Goal: Information Seeking & Learning: Check status

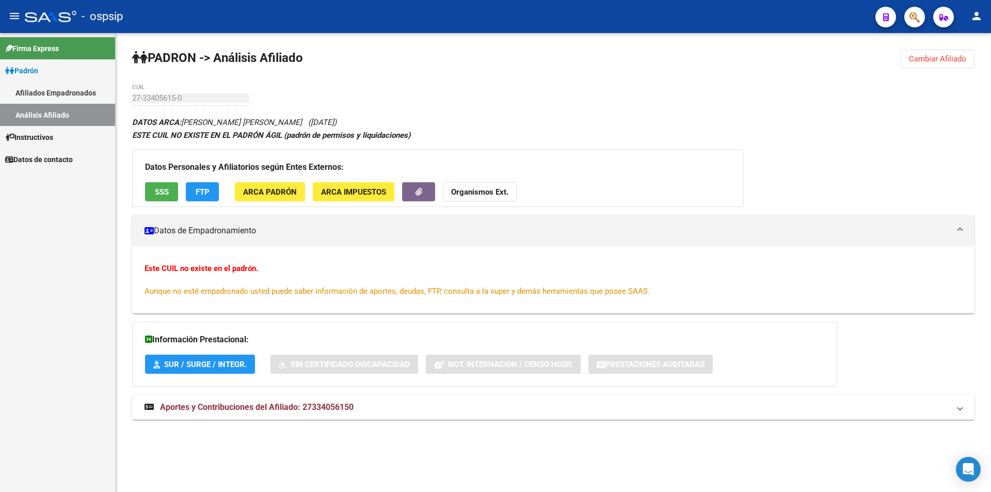
click at [56, 97] on link "Afiliados Empadronados" at bounding box center [57, 93] width 115 height 22
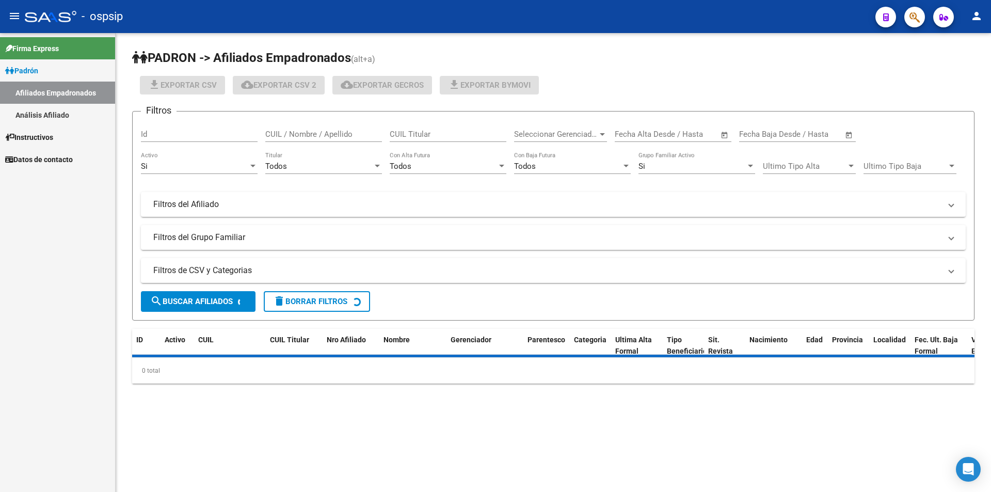
click at [54, 109] on link "Análisis Afiliado" at bounding box center [57, 115] width 115 height 22
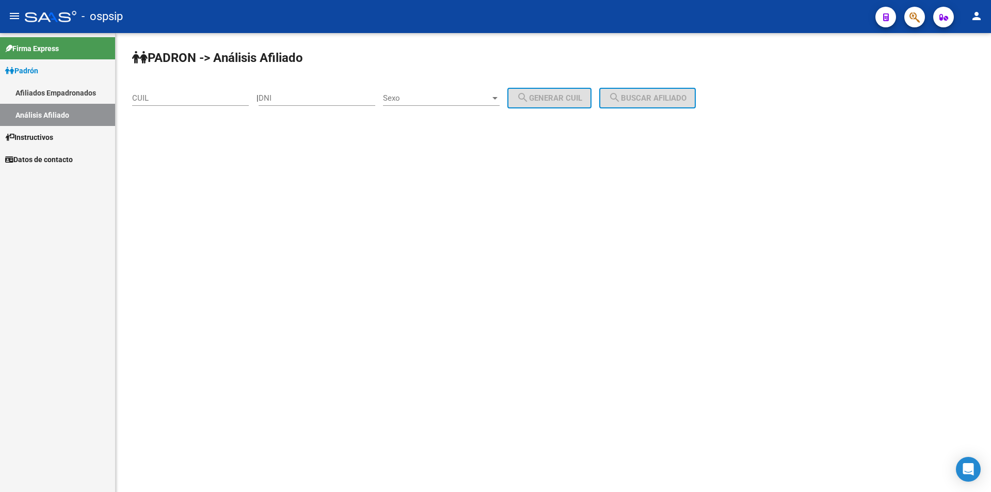
click at [147, 97] on input "CUIL" at bounding box center [190, 97] width 117 height 9
paste input "20-25806062-9"
type input "20-25806062-9"
click at [645, 104] on button "search Buscar afiliado" at bounding box center [647, 98] width 97 height 21
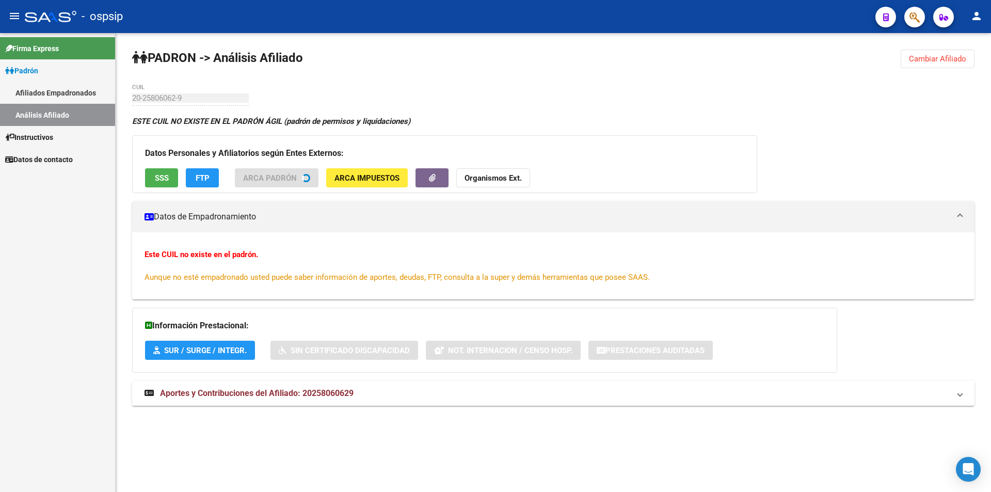
click at [160, 183] on button "SSS" at bounding box center [161, 177] width 33 height 19
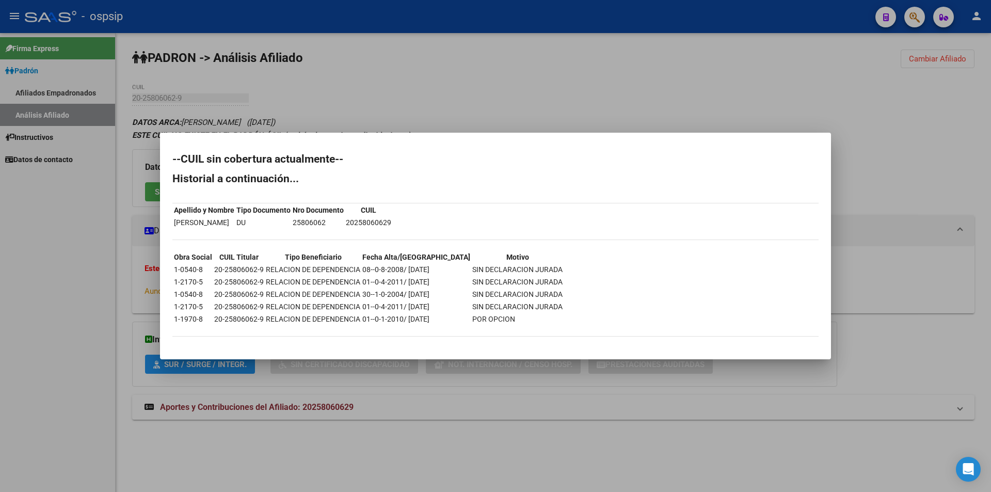
click at [196, 81] on div at bounding box center [495, 246] width 991 height 492
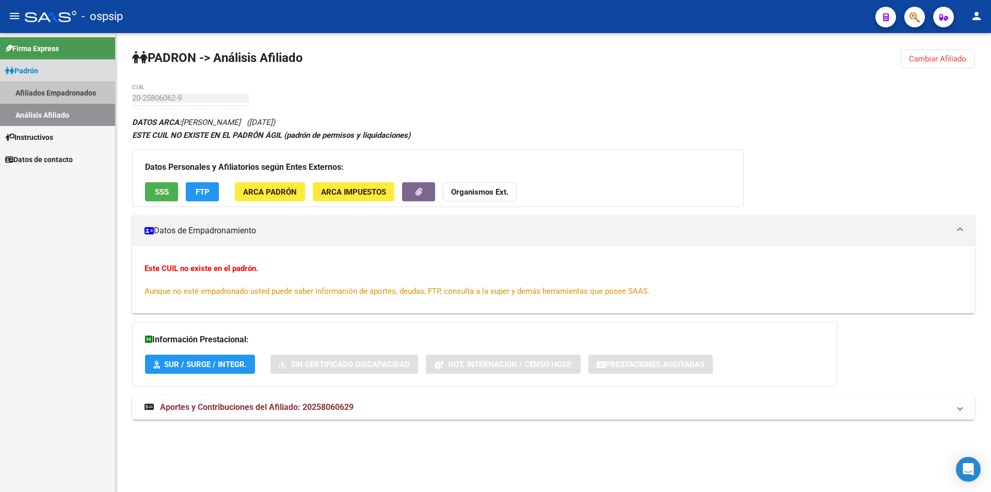
click at [47, 94] on link "Afiliados Empadronados" at bounding box center [57, 93] width 115 height 22
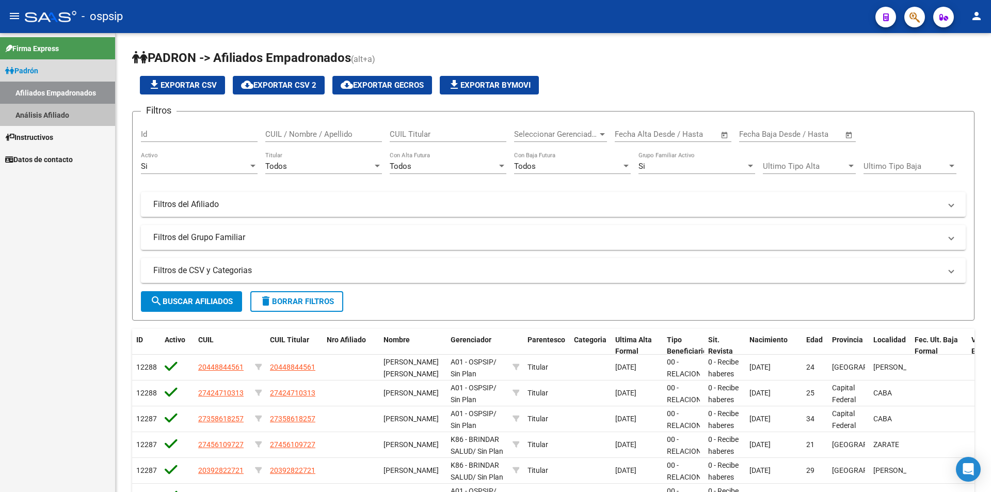
click at [64, 113] on link "Análisis Afiliado" at bounding box center [57, 115] width 115 height 22
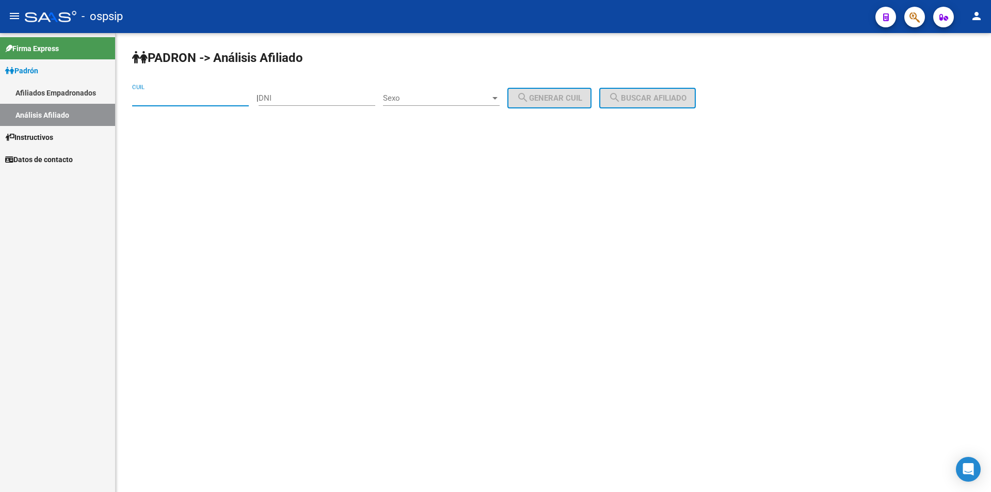
click at [155, 101] on input "CUIL" at bounding box center [190, 97] width 117 height 9
paste input "41-729636"
type input "41-729636"
drag, startPoint x: 192, startPoint y: 91, endPoint x: 41, endPoint y: 92, distance: 151.2
click at [41, 92] on mat-sidenav-container "Firma Express Padrón Afiliados Empadronados Análisis Afiliado Instructivos Dato…" at bounding box center [495, 262] width 991 height 459
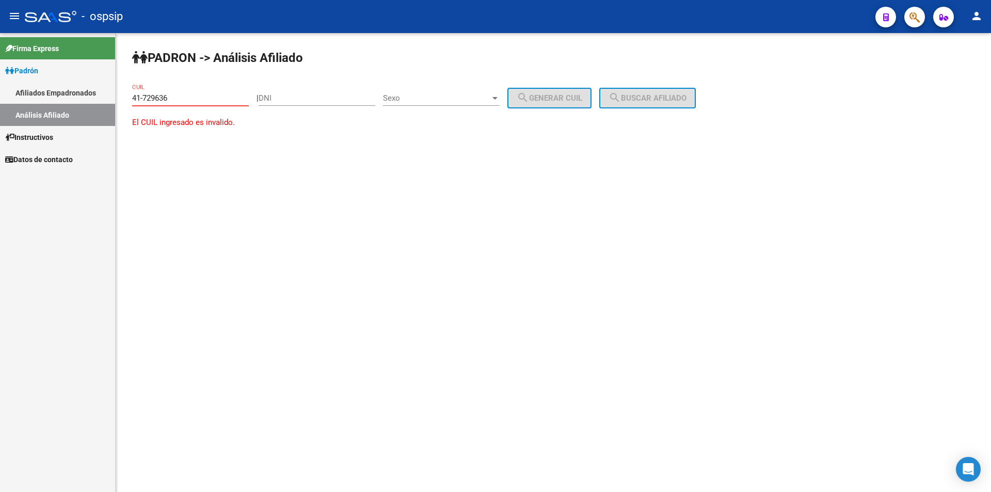
click at [166, 101] on input "41-729636" at bounding box center [190, 97] width 117 height 9
drag, startPoint x: 170, startPoint y: 99, endPoint x: 110, endPoint y: 109, distance: 60.7
click at [111, 110] on mat-sidenav-container "Firma Express Padrón Afiliados Empadronados Análisis Afiliado Instructivos Dato…" at bounding box center [495, 262] width 991 height 459
click at [332, 100] on input "DNI" at bounding box center [317, 97] width 117 height 9
paste input "41729636"
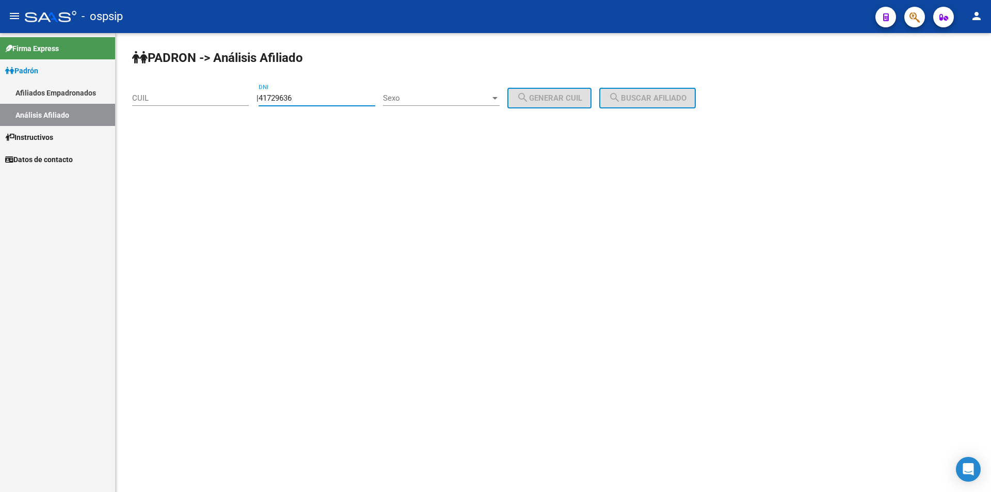
type input "41729636"
click at [426, 102] on span "Sexo" at bounding box center [436, 97] width 107 height 9
click at [436, 106] on span "Masculino" at bounding box center [452, 98] width 117 height 23
click at [579, 93] on button "search Generar CUIL" at bounding box center [549, 98] width 84 height 21
type input "20-41729636-1"
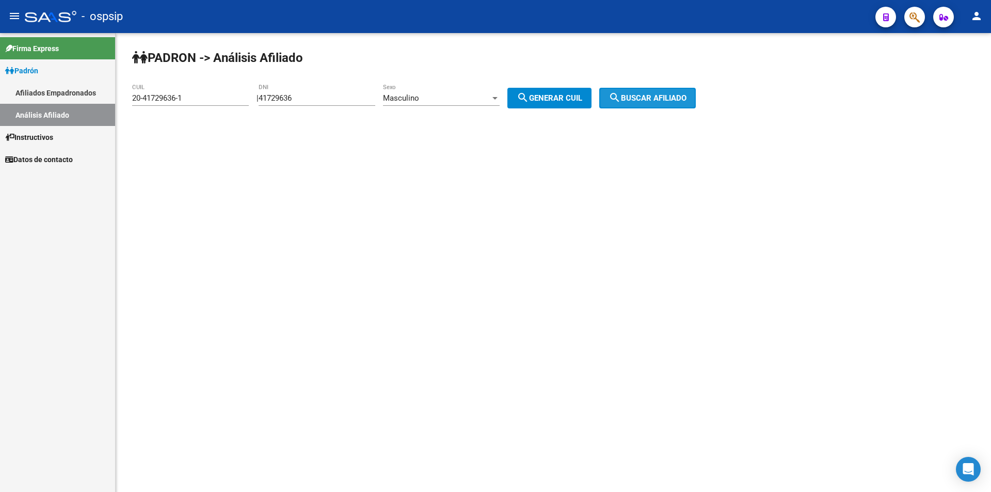
click at [685, 92] on button "search Buscar afiliado" at bounding box center [647, 98] width 97 height 21
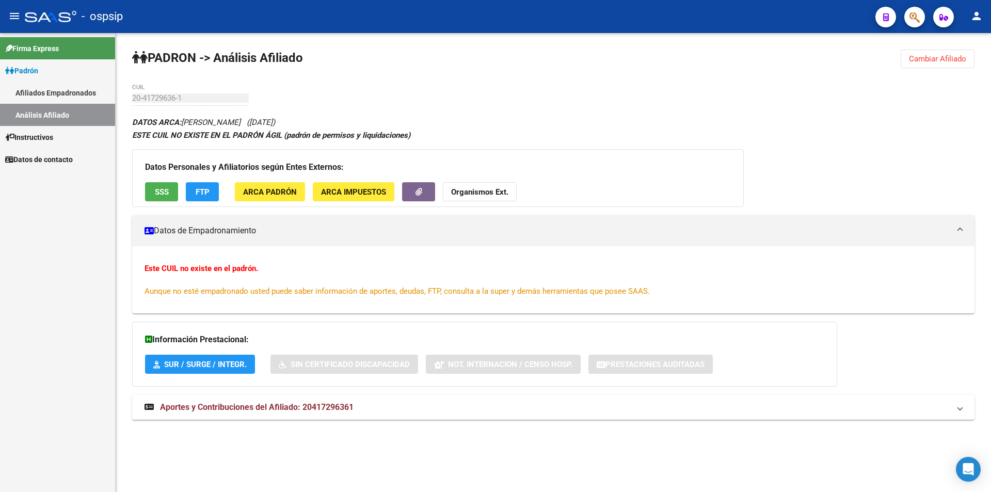
click at [160, 188] on span "SSS" at bounding box center [162, 191] width 14 height 9
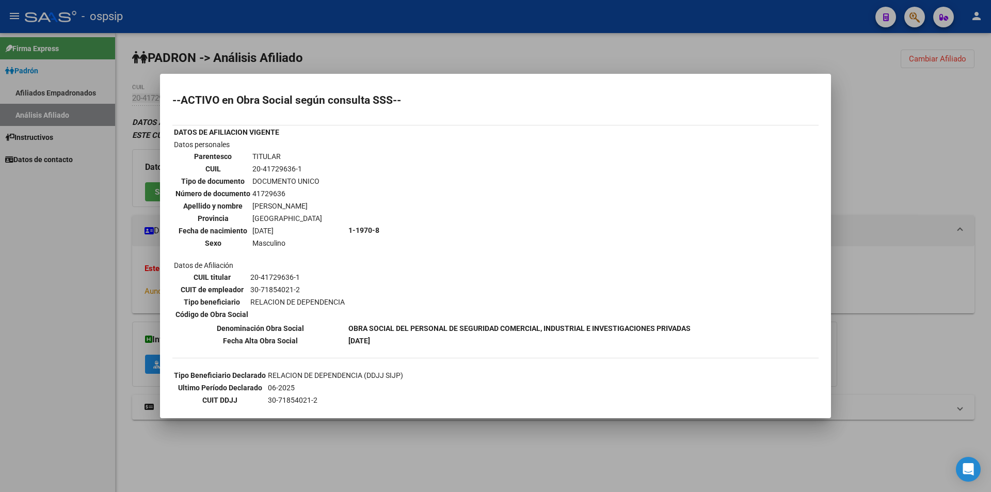
click at [251, 70] on div at bounding box center [495, 246] width 991 height 492
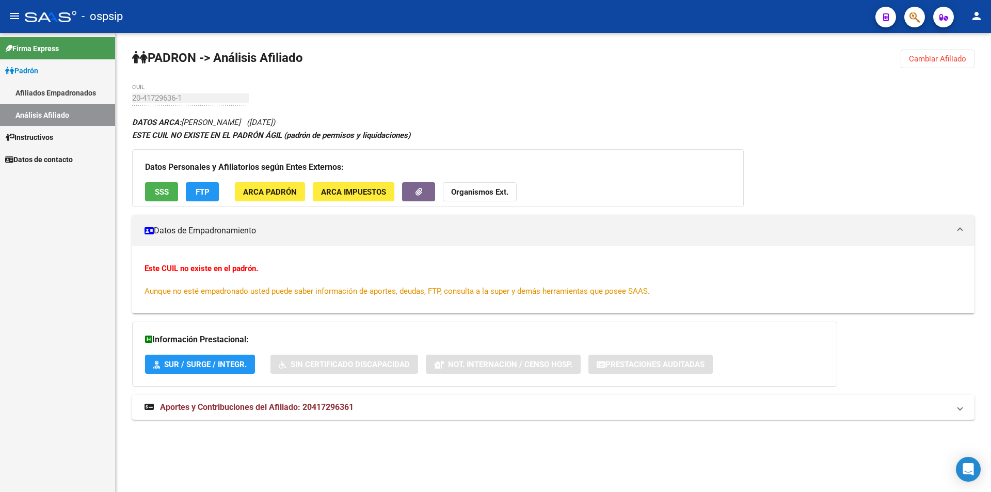
click at [63, 114] on link "Análisis Afiliado" at bounding box center [57, 115] width 115 height 22
click at [61, 105] on link "Análisis Afiliado" at bounding box center [57, 115] width 115 height 22
click at [59, 88] on link "Afiliados Empadronados" at bounding box center [57, 93] width 115 height 22
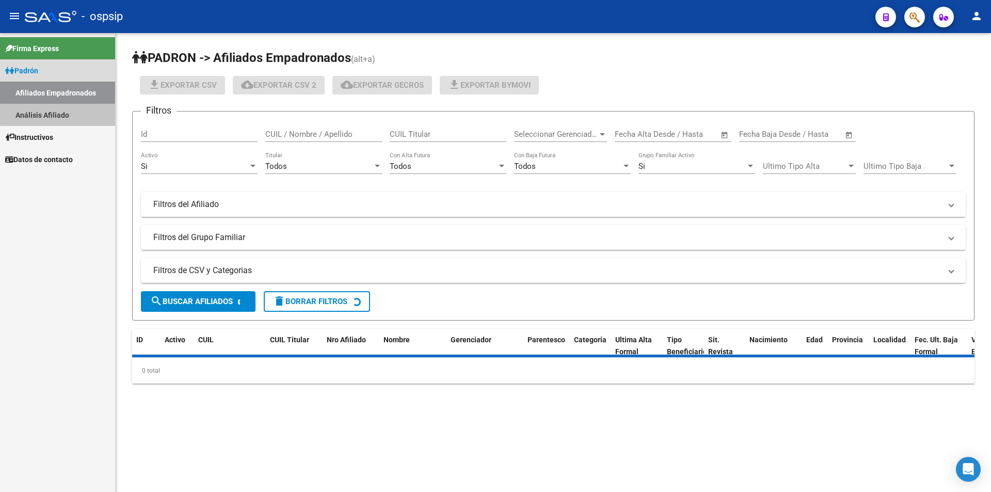
click at [67, 113] on link "Análisis Afiliado" at bounding box center [57, 115] width 115 height 22
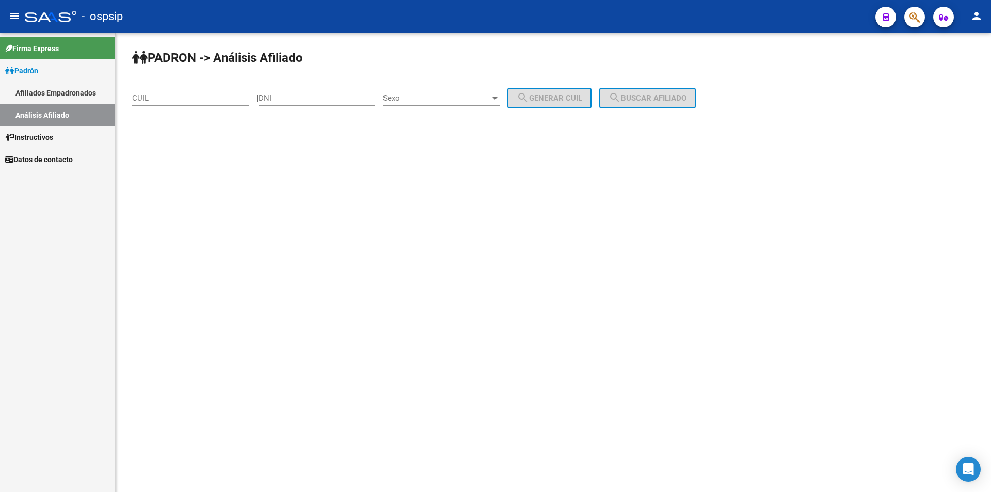
click at [178, 95] on input "CUIL" at bounding box center [190, 97] width 117 height 9
paste input "20-39874308-4"
type input "20-39874308-4"
click at [665, 95] on span "search Buscar afiliado" at bounding box center [647, 97] width 78 height 9
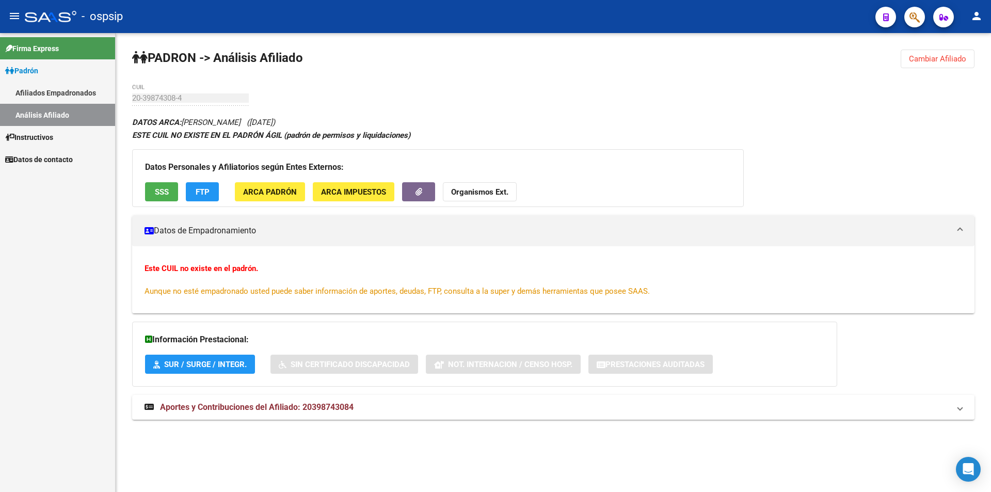
click at [154, 184] on button "SSS" at bounding box center [161, 191] width 33 height 19
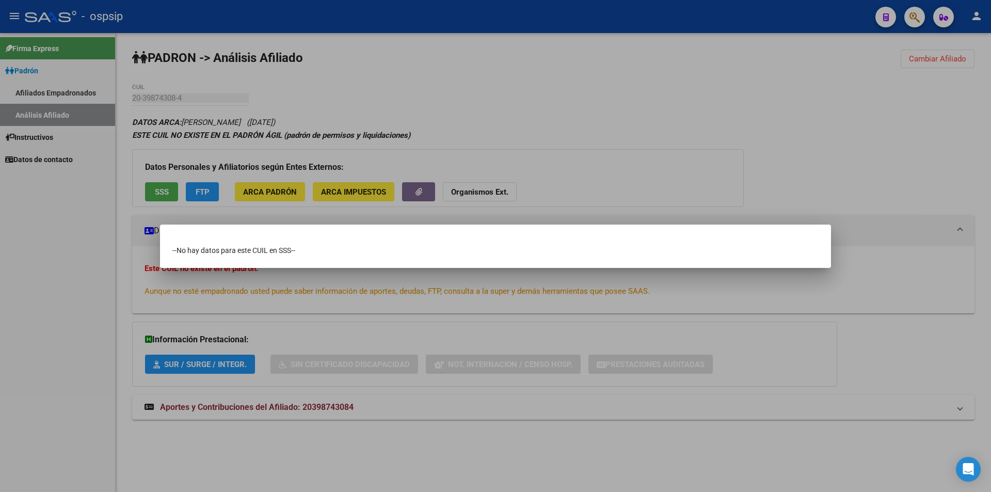
drag, startPoint x: 535, startPoint y: 97, endPoint x: 503, endPoint y: 14, distance: 89.2
click at [535, 97] on div at bounding box center [495, 246] width 991 height 492
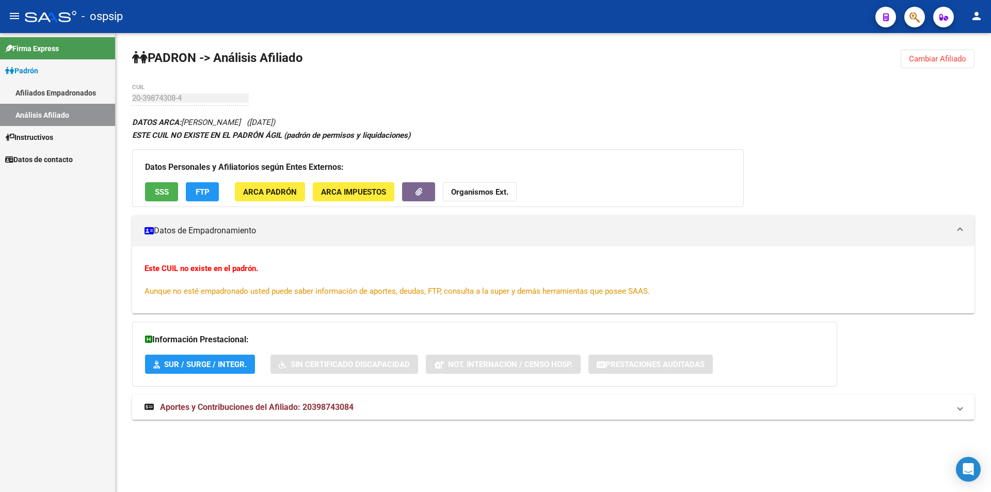
click at [53, 91] on link "Afiliados Empadronados" at bounding box center [57, 93] width 115 height 22
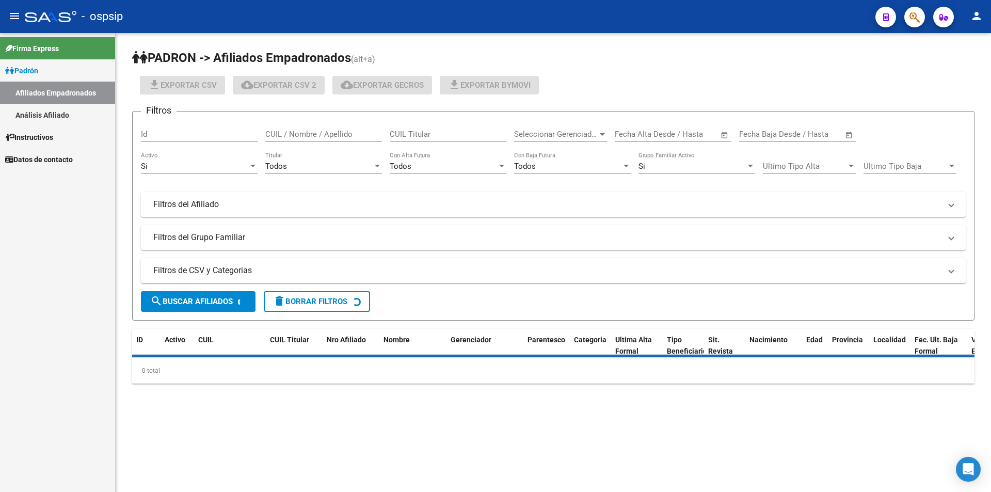
click at [49, 106] on link "Análisis Afiliado" at bounding box center [57, 115] width 115 height 22
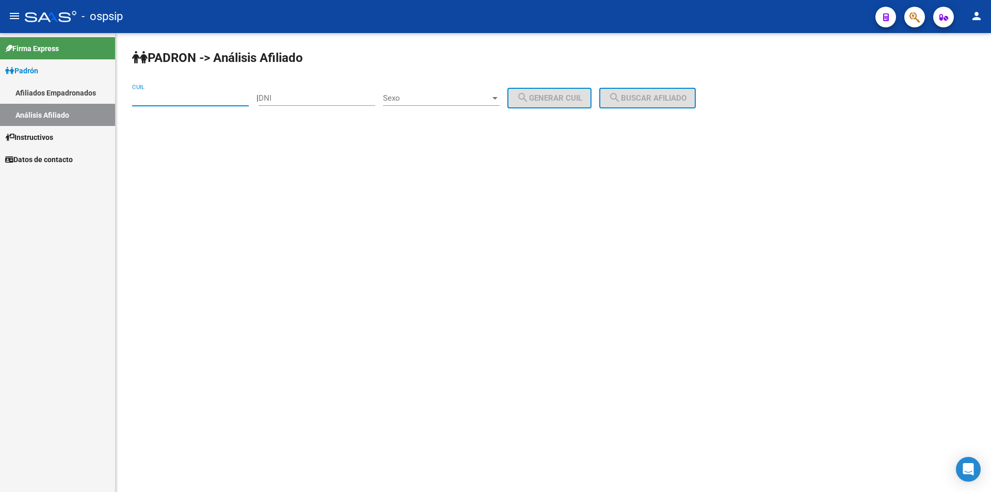
click at [144, 93] on input "CUIL" at bounding box center [190, 97] width 117 height 9
paste input "27-21564470-8"
type input "27-21564470-8"
click at [302, 91] on div "DNI" at bounding box center [317, 95] width 117 height 22
type input "21564470"
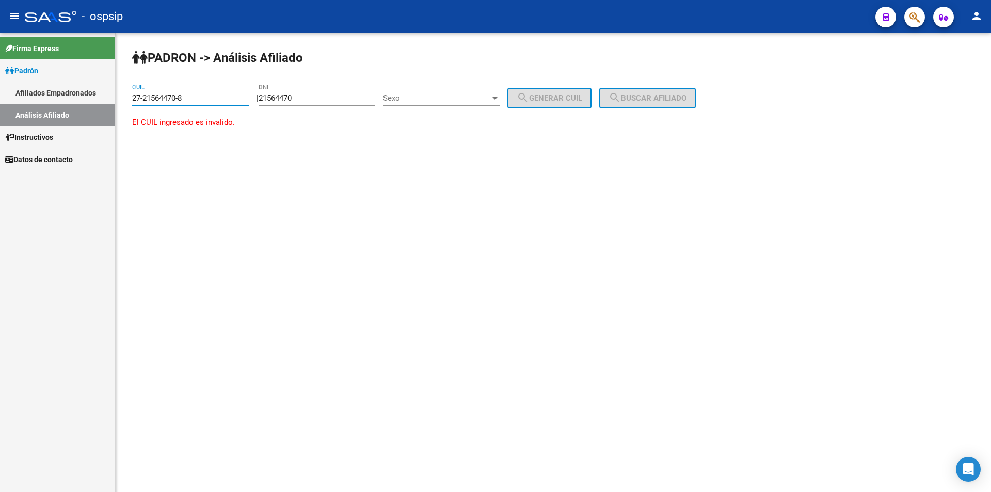
drag, startPoint x: 200, startPoint y: 98, endPoint x: 108, endPoint y: 92, distance: 92.1
click at [66, 117] on mat-sidenav-container "Firma Express Padrón Afiliados Empadronados Análisis Afiliado Instructivos Dato…" at bounding box center [495, 262] width 991 height 459
click at [412, 105] on div "Sexo Sexo" at bounding box center [441, 95] width 117 height 22
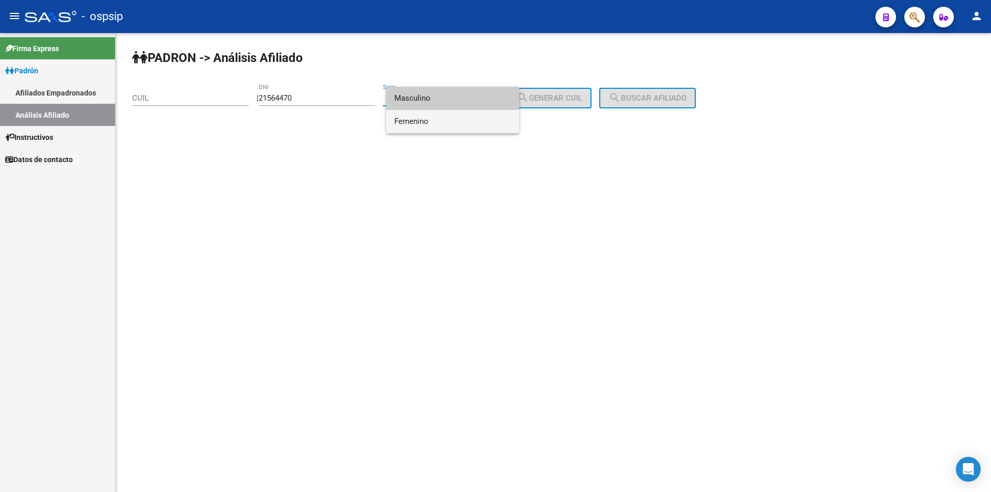
click at [418, 122] on span "Femenino" at bounding box center [452, 121] width 117 height 23
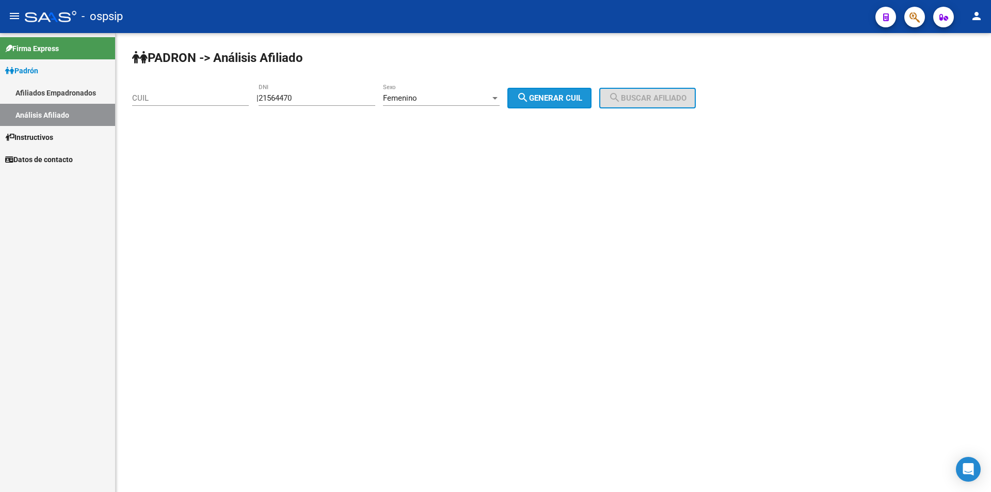
click at [544, 93] on button "search Generar CUIL" at bounding box center [549, 98] width 84 height 21
type input "27-21564470-2"
click at [677, 101] on span "search Buscar afiliado" at bounding box center [647, 97] width 78 height 9
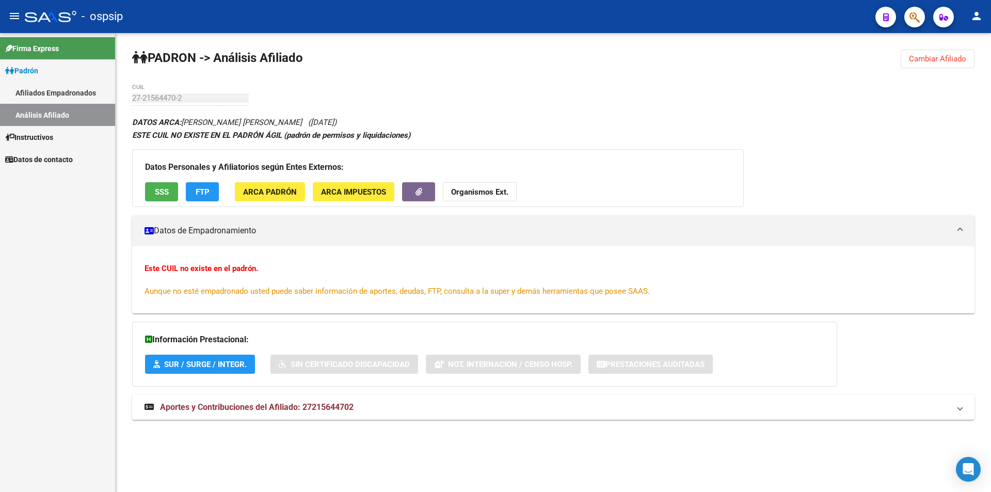
click at [159, 181] on div "Datos Personales y Afiliatorios según Entes Externos: SSS FTP ARCA Padrón ARCA …" at bounding box center [438, 178] width 612 height 58
click at [161, 192] on span "SSS" at bounding box center [162, 191] width 14 height 9
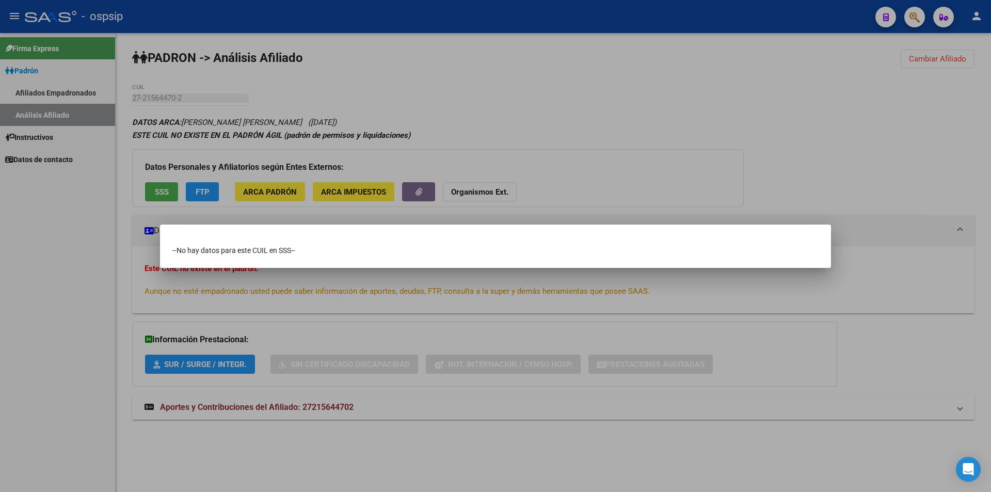
drag, startPoint x: 441, startPoint y: 78, endPoint x: 435, endPoint y: 4, distance: 74.6
click at [441, 77] on div at bounding box center [495, 246] width 991 height 492
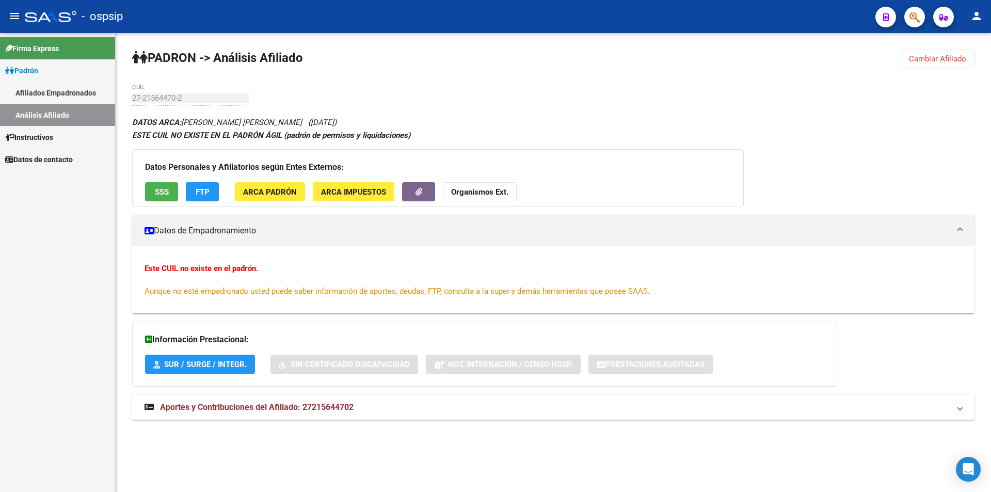
click at [62, 115] on link "Análisis Afiliado" at bounding box center [57, 115] width 115 height 22
click at [58, 96] on link "Afiliados Empadronados" at bounding box center [57, 93] width 115 height 22
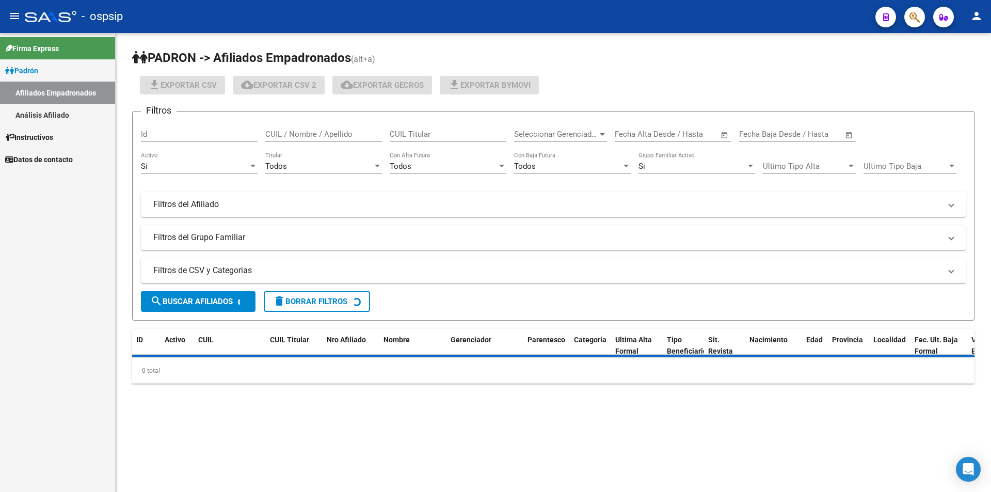
click at [57, 116] on link "Análisis Afiliado" at bounding box center [57, 115] width 115 height 22
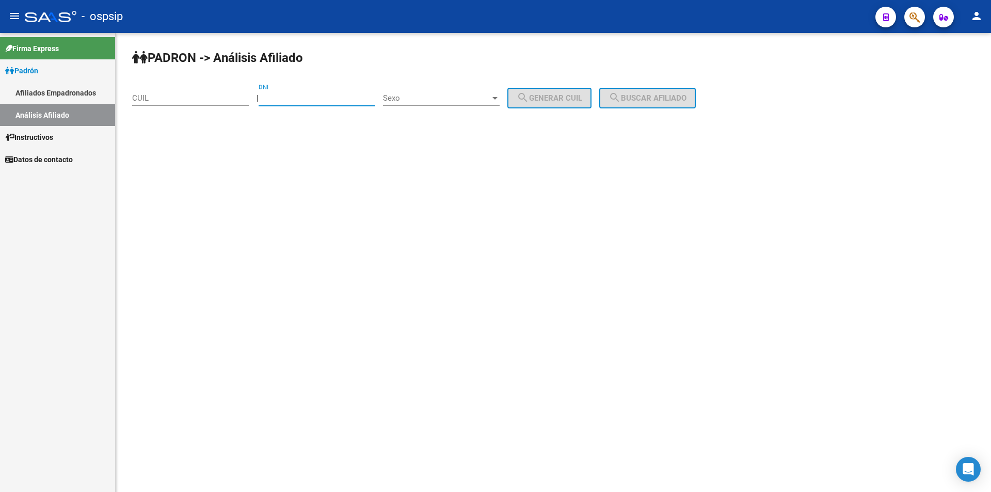
click at [283, 96] on input "DNI" at bounding box center [317, 97] width 117 height 9
paste input "40622337"
type input "40622337"
click at [408, 104] on div "Sexo Sexo" at bounding box center [441, 95] width 117 height 22
click at [436, 101] on span "Masculino" at bounding box center [452, 98] width 117 height 23
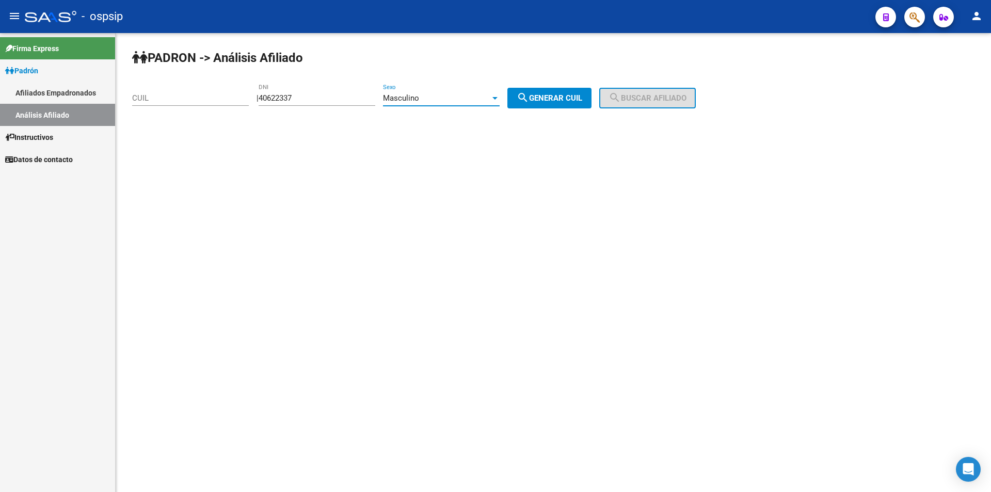
click at [541, 106] on button "search Generar CUIL" at bounding box center [549, 98] width 84 height 21
type input "20-40622337-0"
click at [634, 100] on span "search Buscar afiliado" at bounding box center [647, 97] width 78 height 9
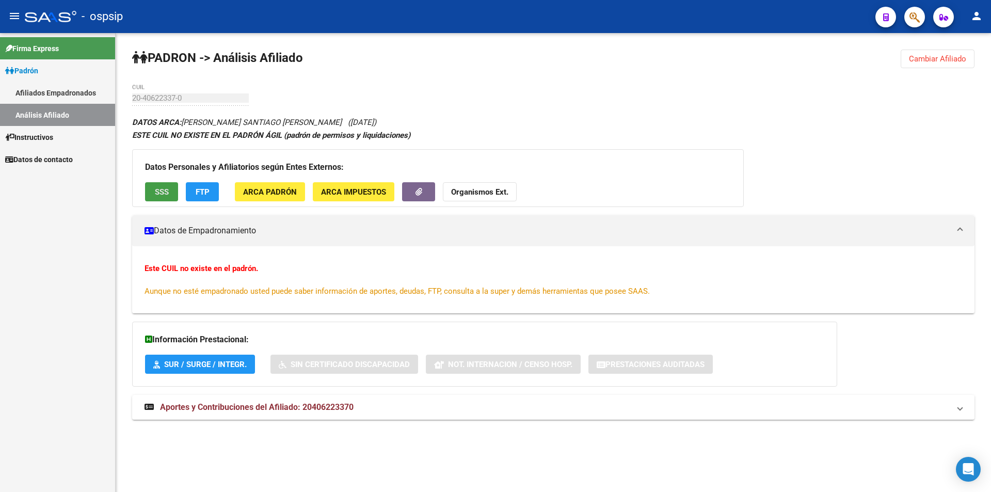
click at [158, 188] on span "SSS" at bounding box center [162, 191] width 14 height 9
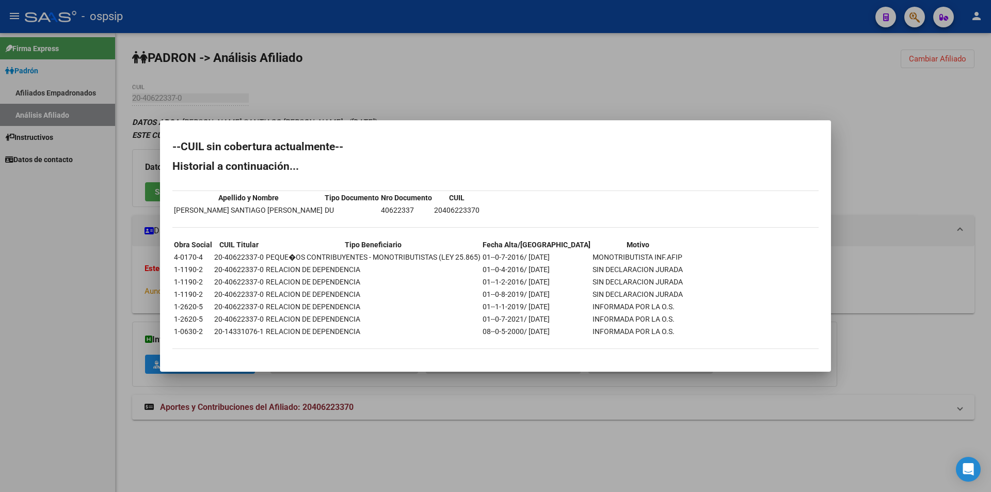
click at [434, 207] on td "20406223370" at bounding box center [457, 209] width 46 height 11
copy td "20406223370"
click at [325, 109] on div at bounding box center [495, 246] width 991 height 492
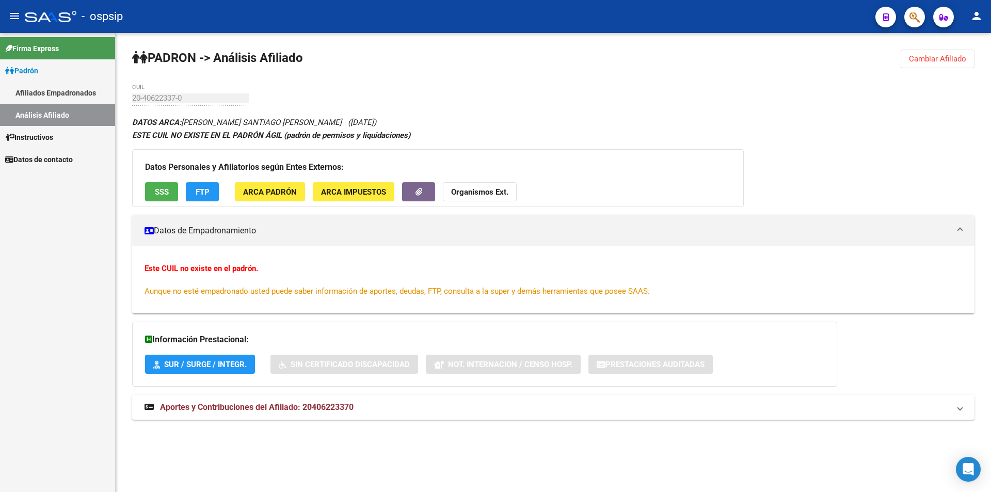
click at [66, 90] on link "Afiliados Empadronados" at bounding box center [57, 93] width 115 height 22
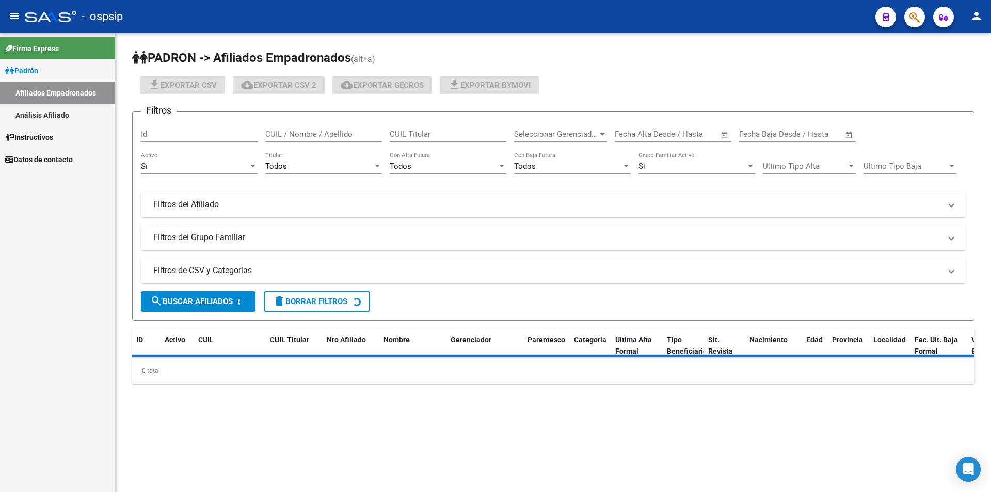
click at [66, 118] on link "Análisis Afiliado" at bounding box center [57, 115] width 115 height 22
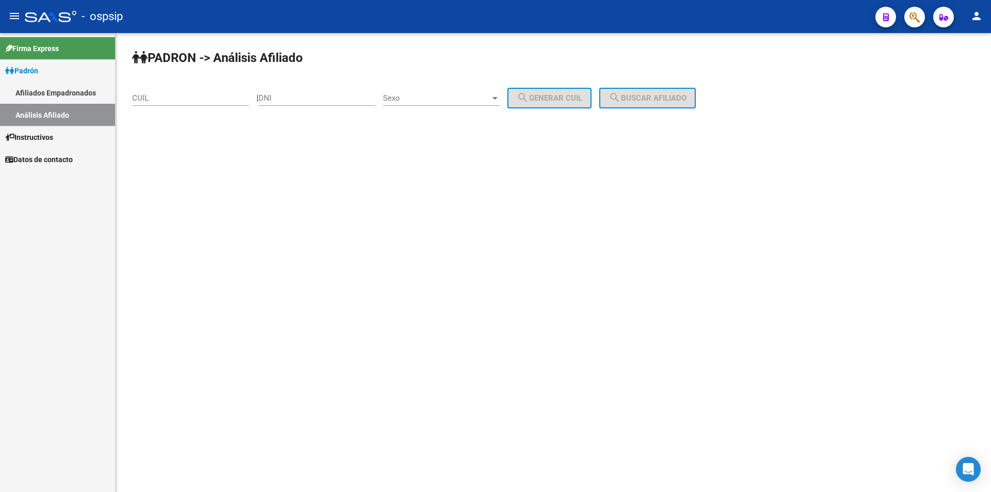
click at [307, 99] on input "DNI" at bounding box center [317, 97] width 117 height 9
paste input "44004828"
type input "44004828"
click at [421, 97] on span "Sexo" at bounding box center [436, 97] width 107 height 9
click at [451, 96] on span "Masculino" at bounding box center [452, 98] width 117 height 23
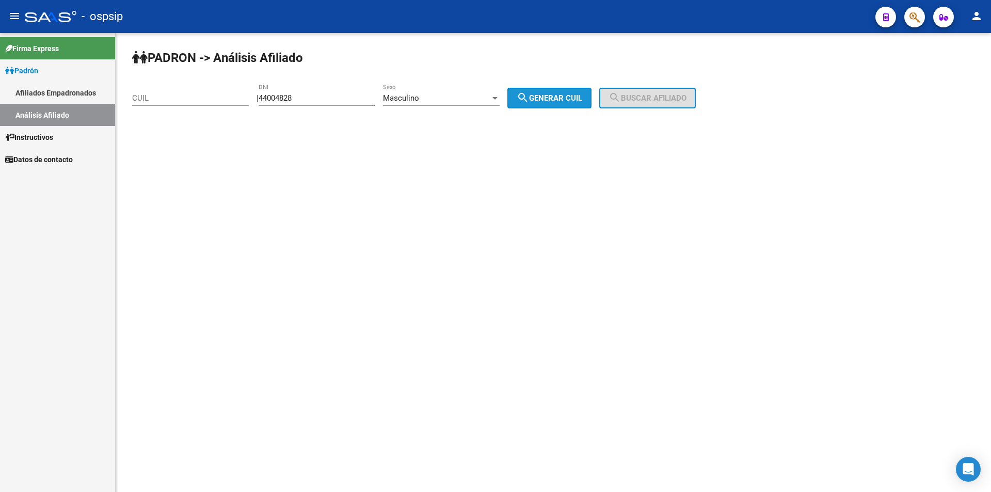
click at [577, 99] on span "search Generar CUIL" at bounding box center [550, 97] width 66 height 9
type input "20-44004828-6"
click at [665, 103] on button "search Buscar afiliado" at bounding box center [647, 98] width 97 height 21
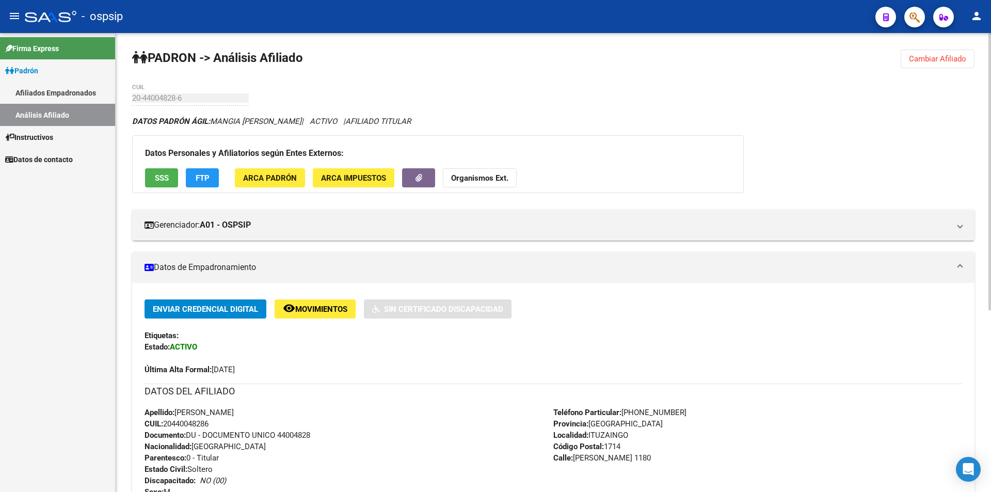
click at [161, 175] on span "SSS" at bounding box center [162, 177] width 14 height 9
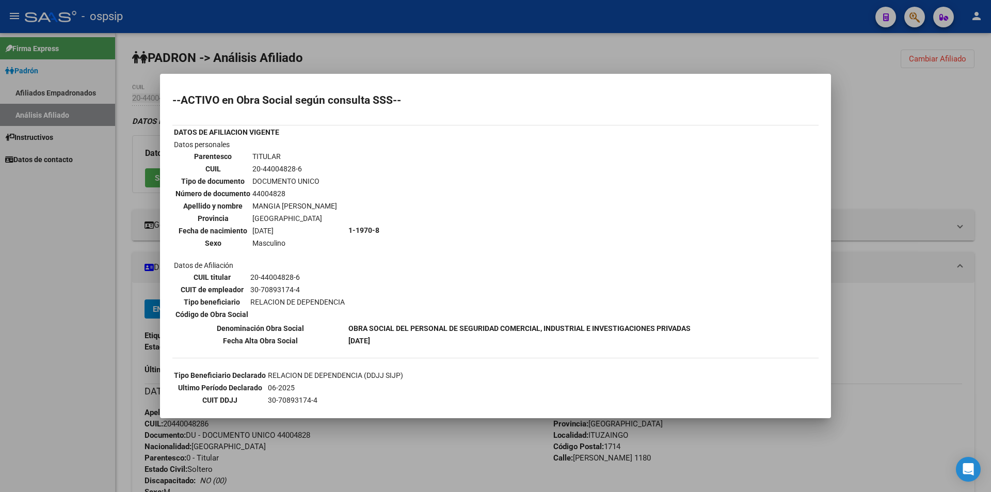
click at [814, 228] on mat-dialog-content "--ACTIVO en Obra Social según consulta SSS-- DATOS DE AFILIACION VIGENTE Datos …" at bounding box center [495, 245] width 671 height 319
click at [857, 100] on div at bounding box center [495, 246] width 991 height 492
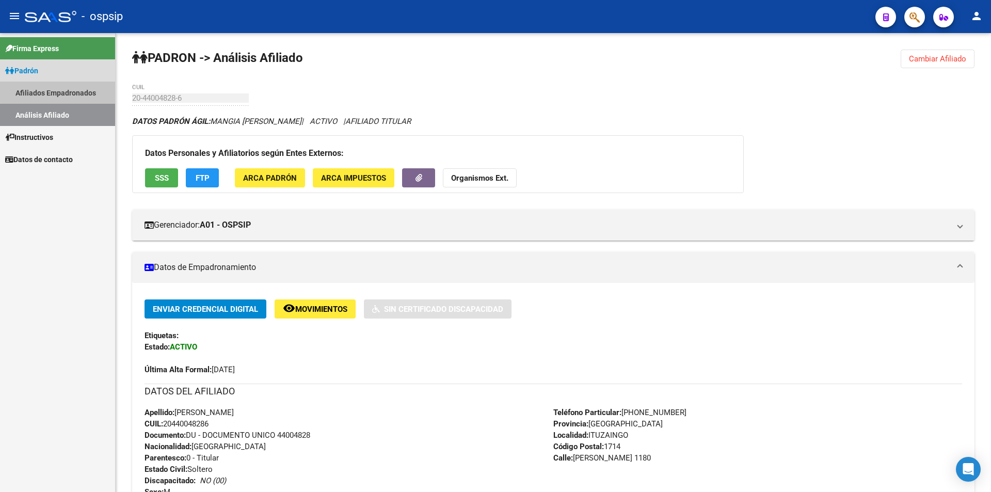
click at [77, 85] on link "Afiliados Empadronados" at bounding box center [57, 93] width 115 height 22
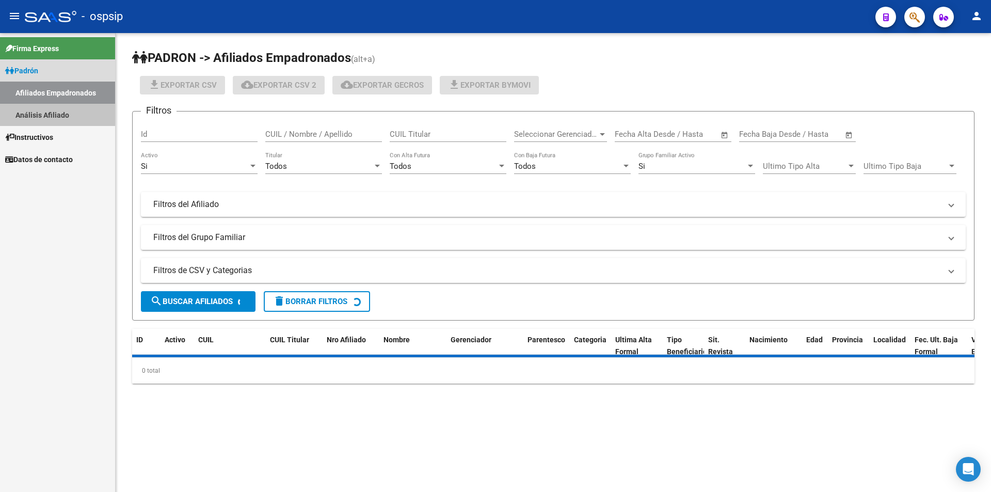
click at [65, 110] on link "Análisis Afiliado" at bounding box center [57, 115] width 115 height 22
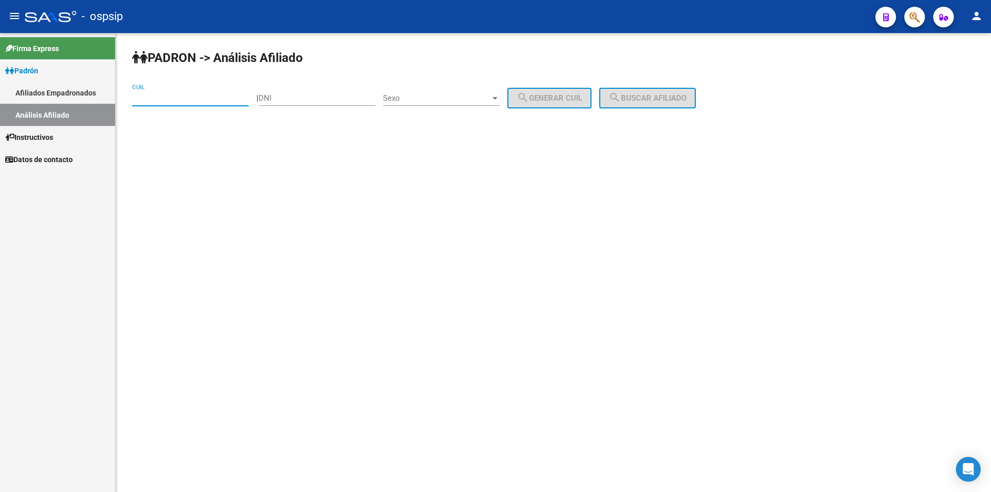
click at [178, 102] on input "CUIL" at bounding box center [190, 97] width 117 height 9
paste input "20-30393298-5"
type input "20-30393298-5"
click at [686, 102] on span "search Buscar afiliado" at bounding box center [647, 97] width 78 height 9
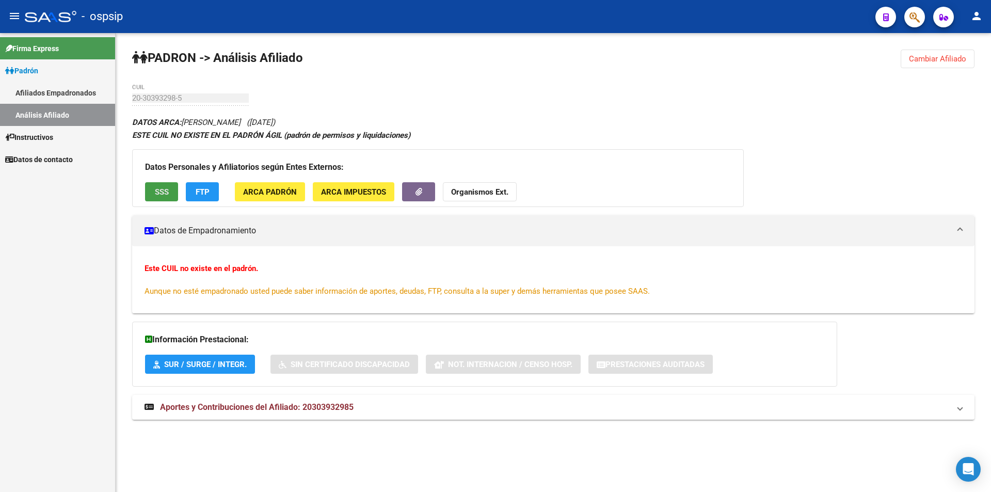
click at [163, 192] on span "SSS" at bounding box center [162, 191] width 14 height 9
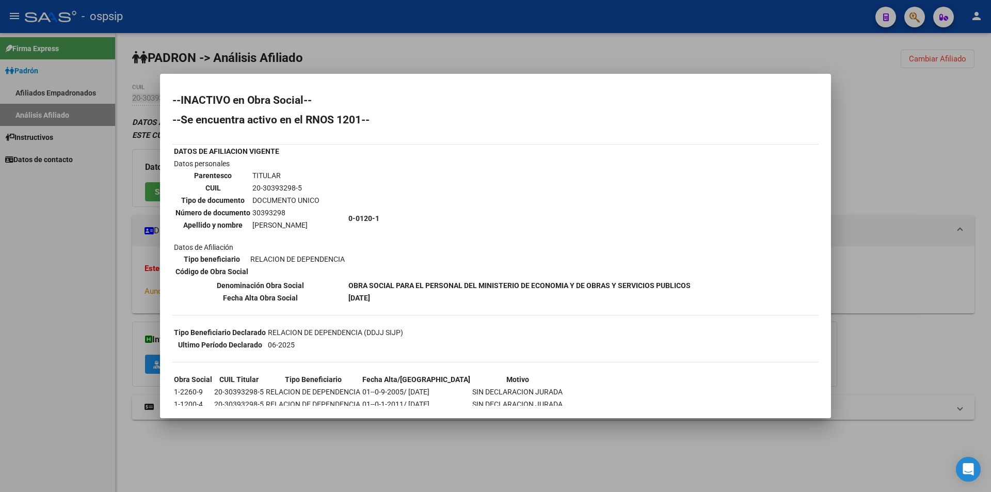
click at [486, 39] on div at bounding box center [495, 246] width 991 height 492
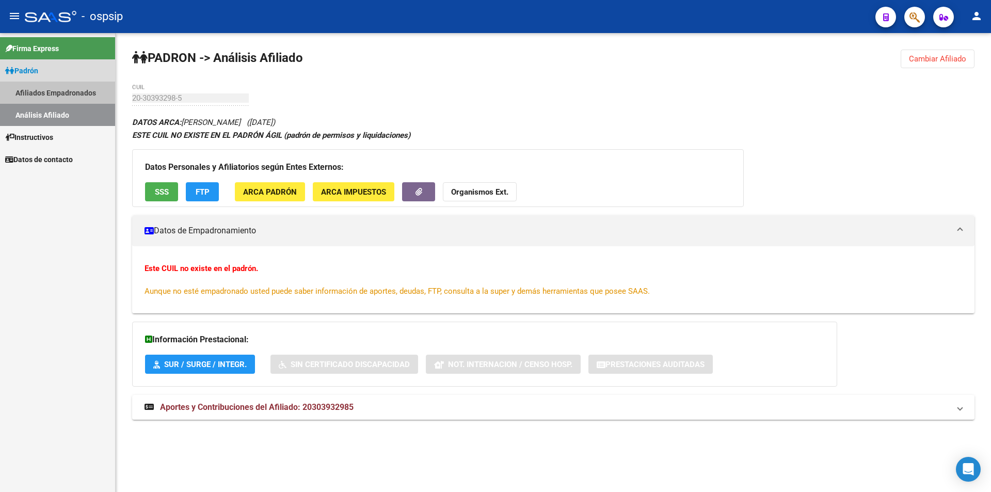
click at [36, 92] on link "Afiliados Empadronados" at bounding box center [57, 93] width 115 height 22
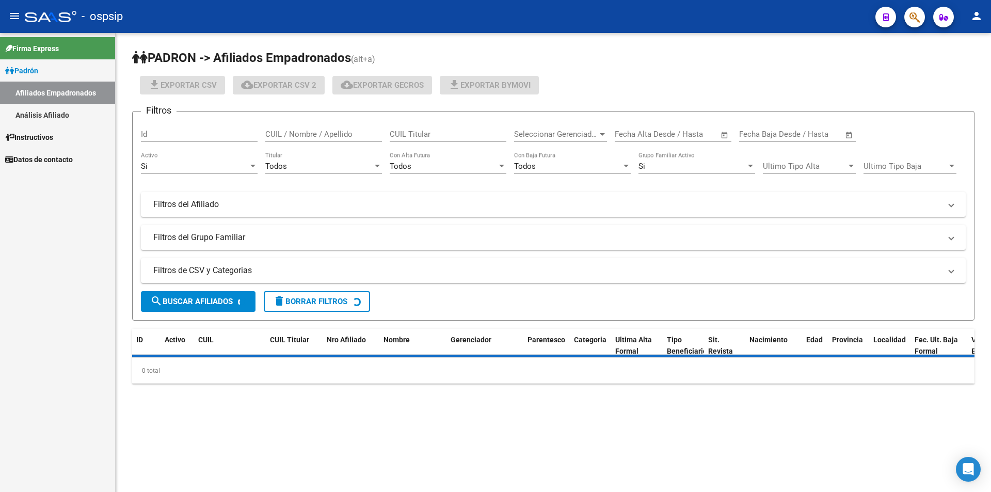
click at [46, 112] on link "Análisis Afiliado" at bounding box center [57, 115] width 115 height 22
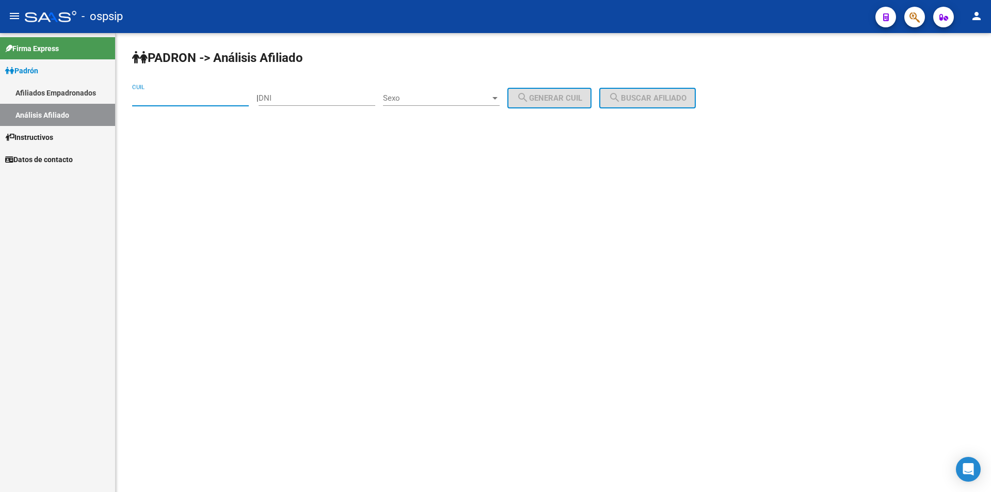
click at [158, 99] on input "CUIL" at bounding box center [190, 97] width 117 height 9
paste input "27-44726089-7"
type input "27-44726089-7"
click at [636, 94] on span "search Buscar afiliado" at bounding box center [647, 97] width 78 height 9
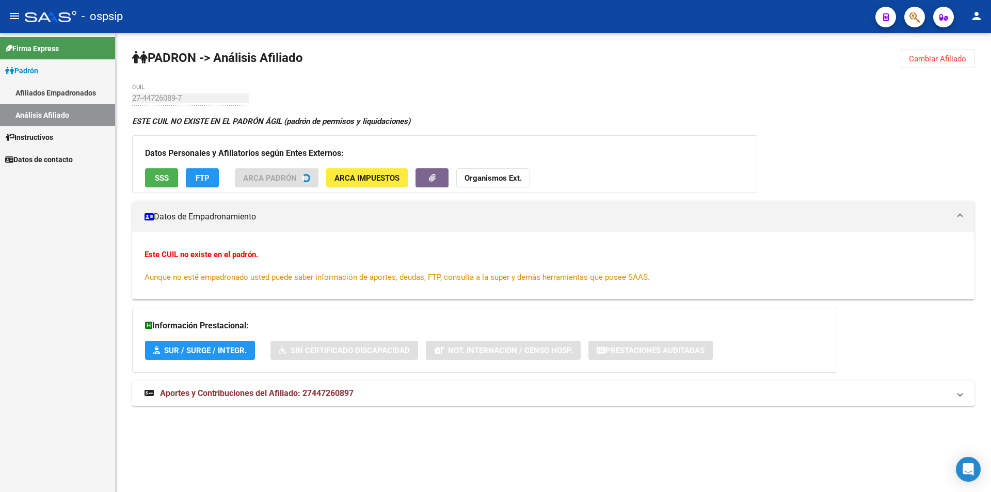
click at [171, 182] on button "SSS" at bounding box center [161, 177] width 33 height 19
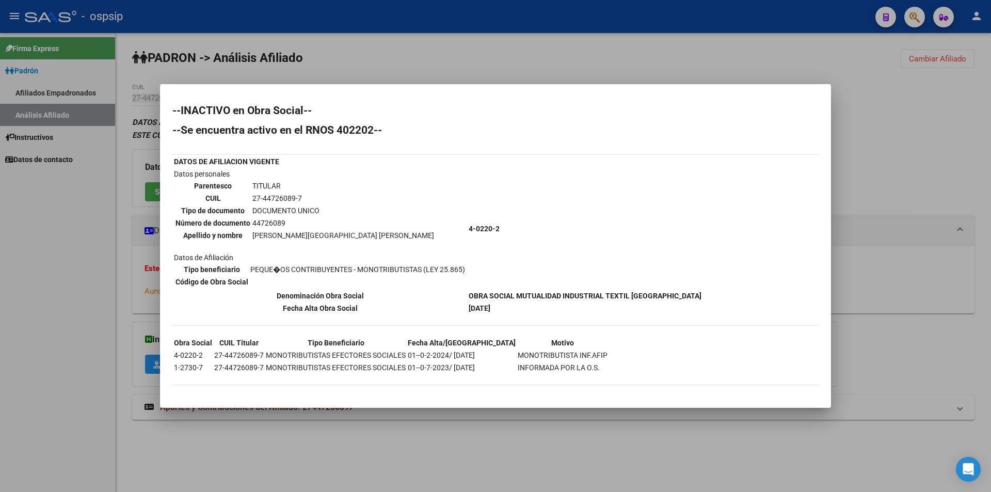
click at [495, 43] on div at bounding box center [495, 246] width 991 height 492
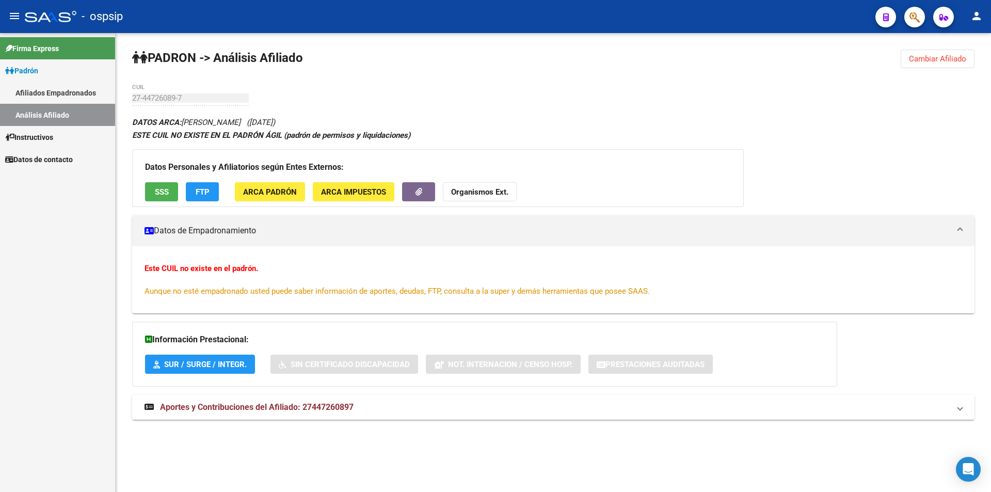
click at [67, 83] on link "Afiliados Empadronados" at bounding box center [57, 93] width 115 height 22
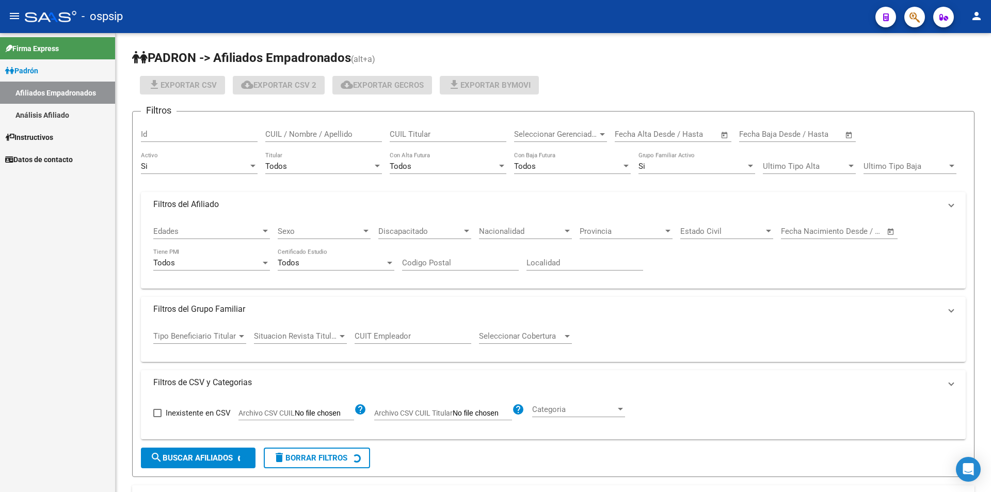
click at [76, 126] on link "Instructivos" at bounding box center [57, 137] width 115 height 22
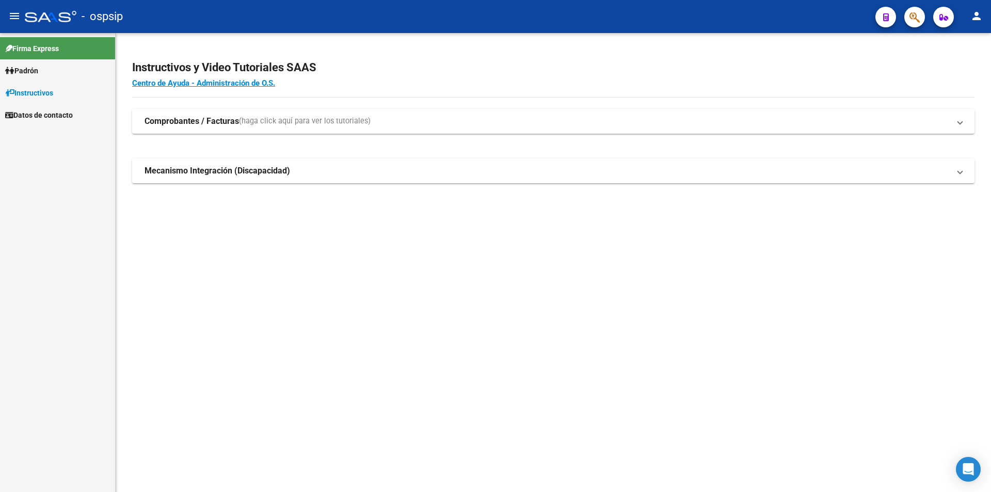
click at [88, 119] on mat-nav-list "Firma Express Padrón Afiliados Empadronados Análisis Afiliado Instructivos Dato…" at bounding box center [57, 79] width 115 height 93
click at [82, 92] on link "Instructivos" at bounding box center [57, 93] width 115 height 22
click at [63, 93] on link "Instructivos" at bounding box center [57, 93] width 115 height 22
click at [42, 54] on span "Firma Express" at bounding box center [32, 48] width 54 height 11
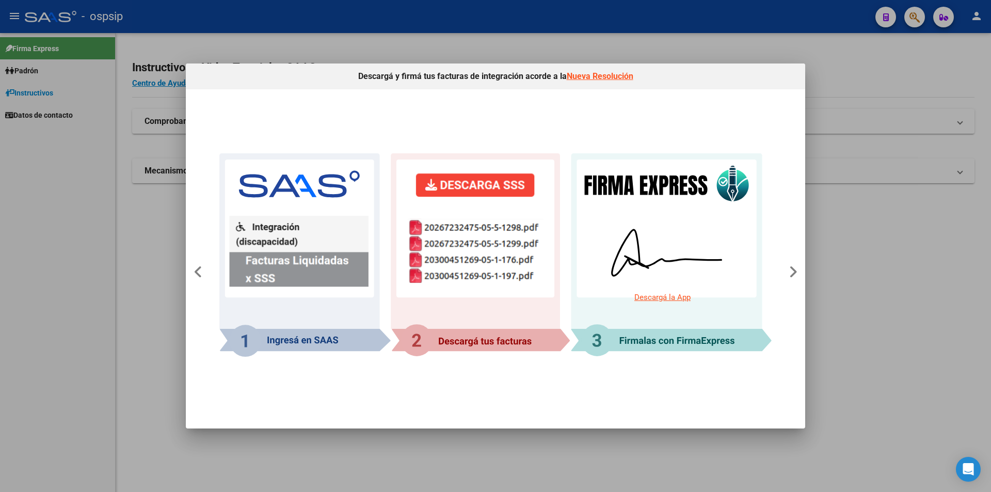
click at [43, 68] on div at bounding box center [495, 246] width 991 height 492
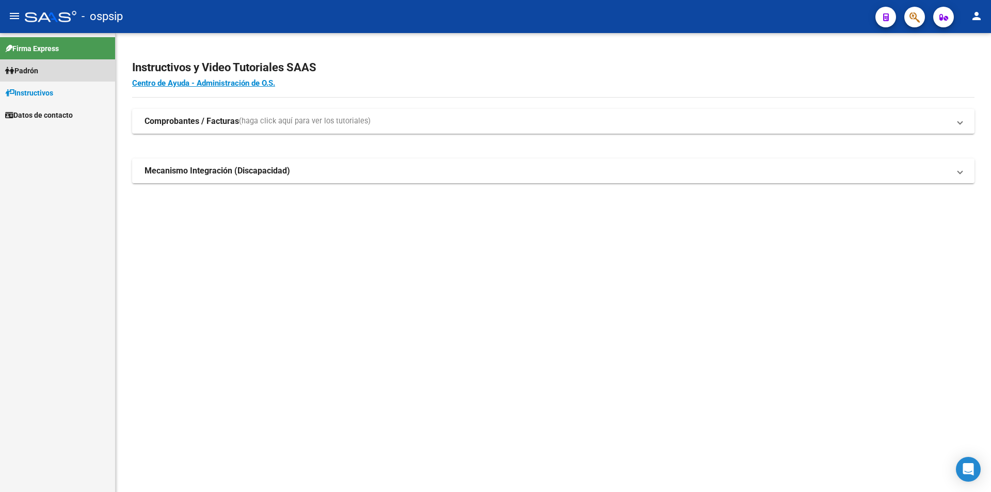
click at [44, 71] on link "Padrón" at bounding box center [57, 70] width 115 height 22
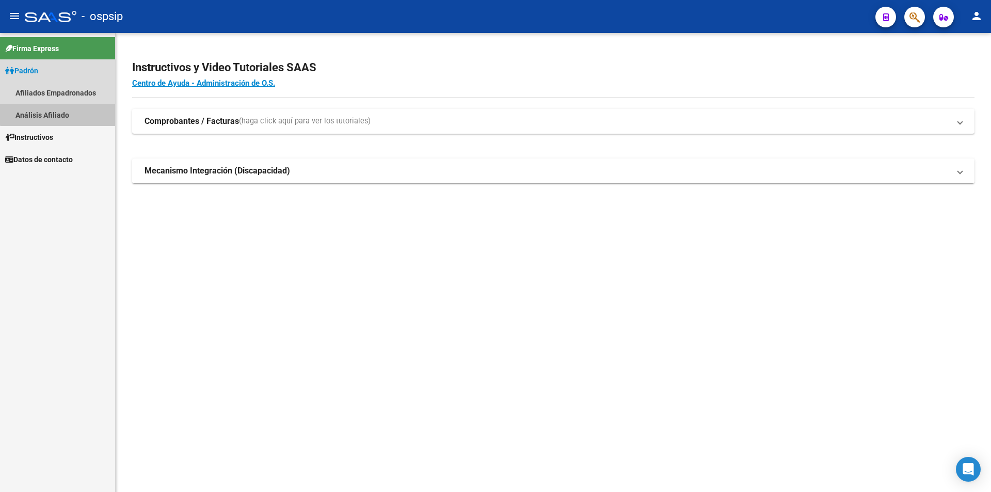
click at [62, 111] on link "Análisis Afiliado" at bounding box center [57, 115] width 115 height 22
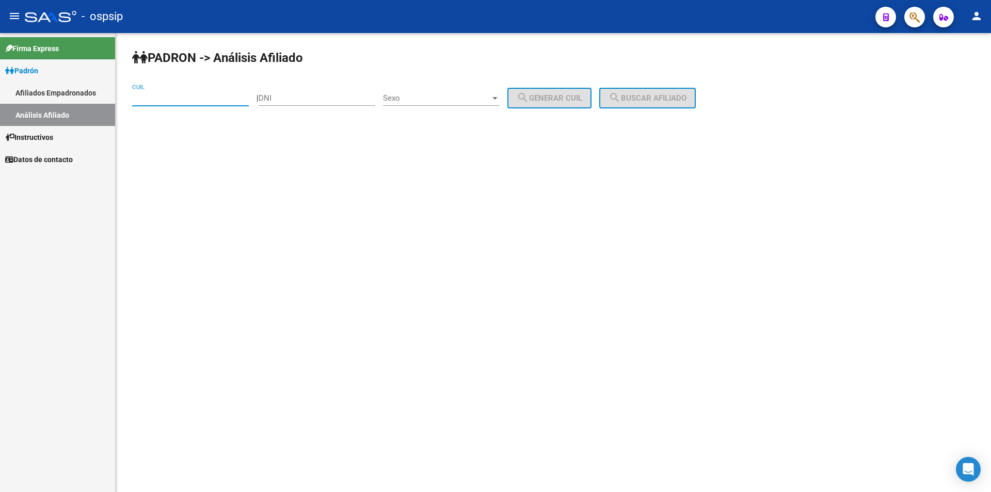
click at [170, 96] on input "CUIL" at bounding box center [190, 97] width 117 height 9
click at [290, 99] on input "DNI" at bounding box center [317, 97] width 117 height 9
paste input "46342910"
type input "46342910"
click at [450, 103] on div "Sexo Sexo" at bounding box center [441, 95] width 117 height 22
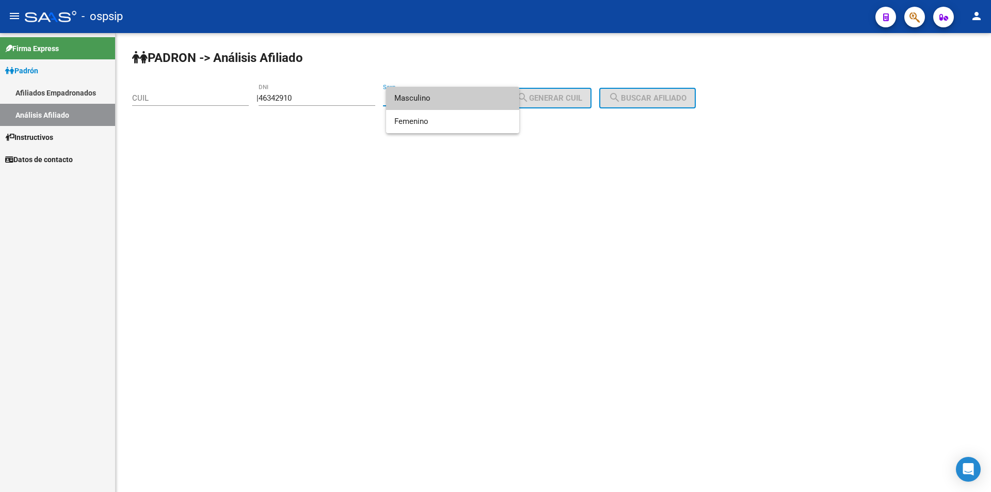
click at [471, 101] on span "Masculino" at bounding box center [452, 98] width 117 height 23
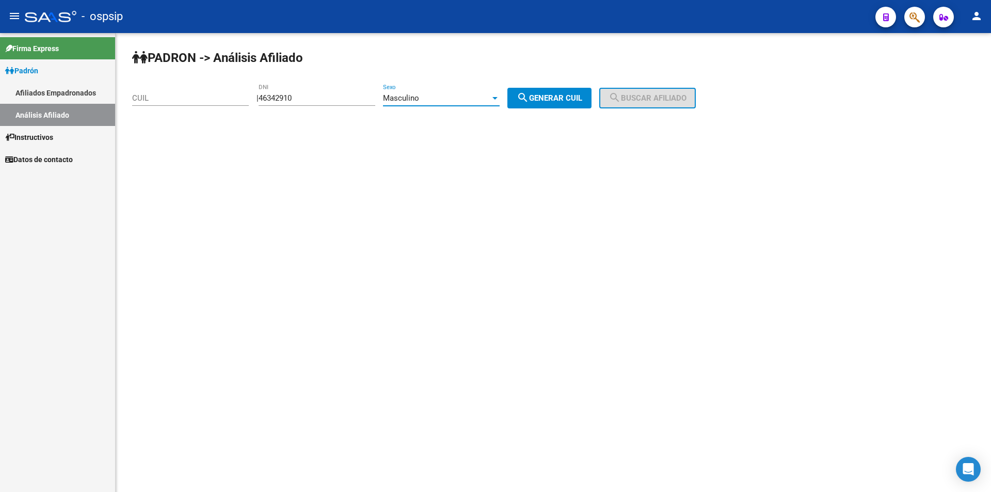
click at [582, 101] on span "search Generar CUIL" at bounding box center [550, 97] width 66 height 9
type input "20-46342910-4"
click at [635, 103] on button "search Buscar afiliado" at bounding box center [647, 98] width 97 height 21
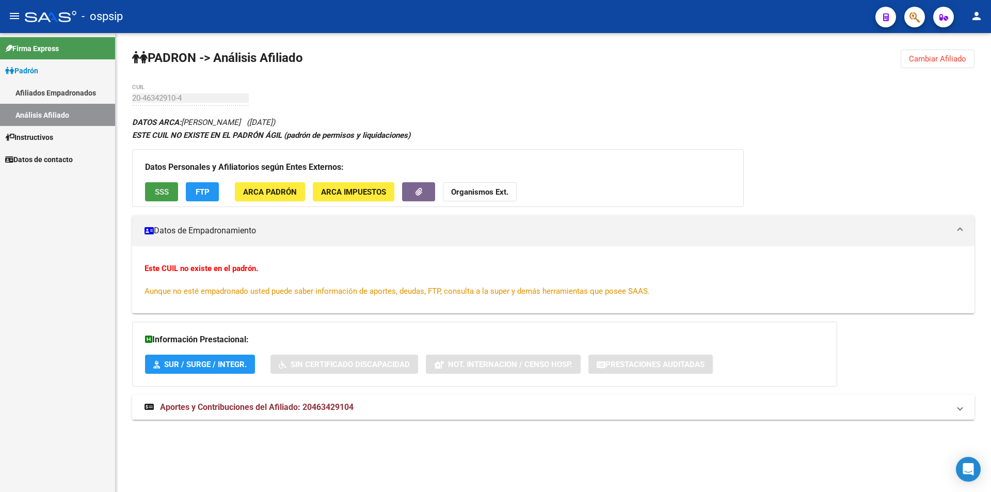
click at [167, 185] on button "SSS" at bounding box center [161, 191] width 33 height 19
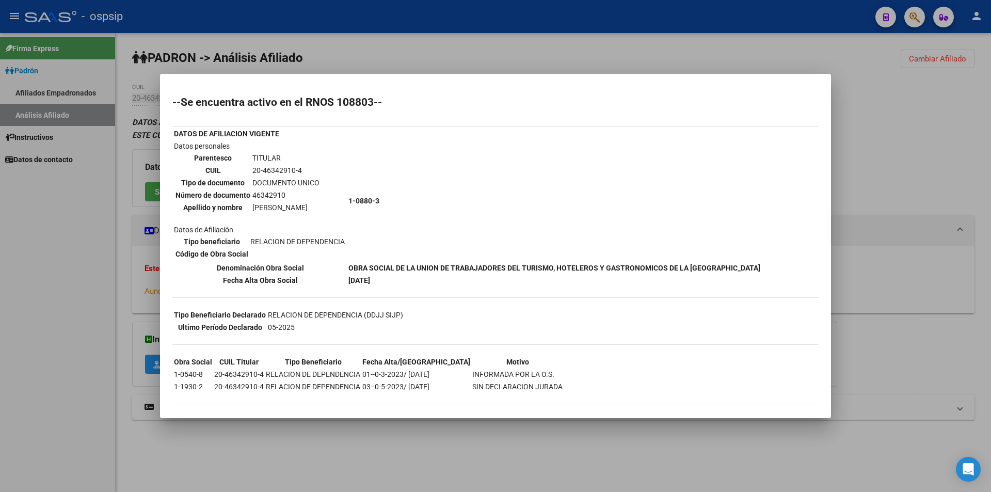
scroll to position [26, 0]
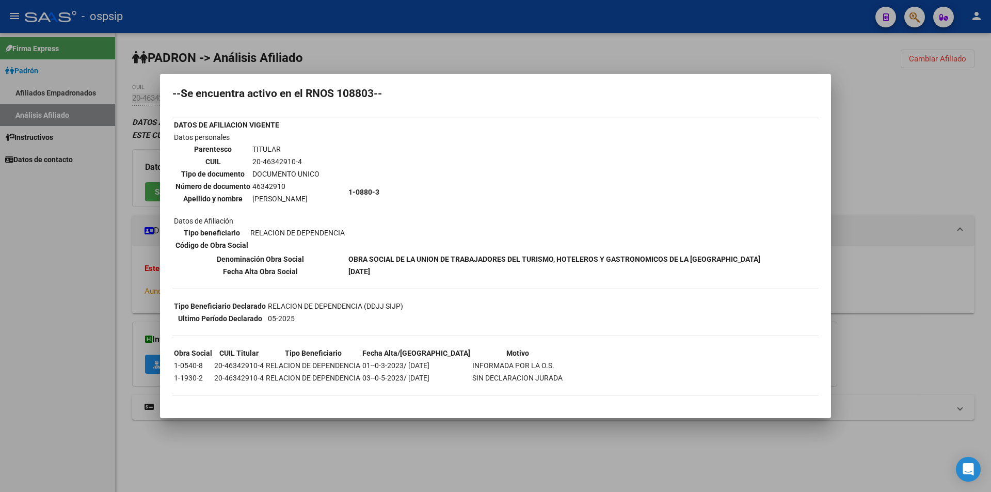
click at [342, 38] on div at bounding box center [495, 246] width 991 height 492
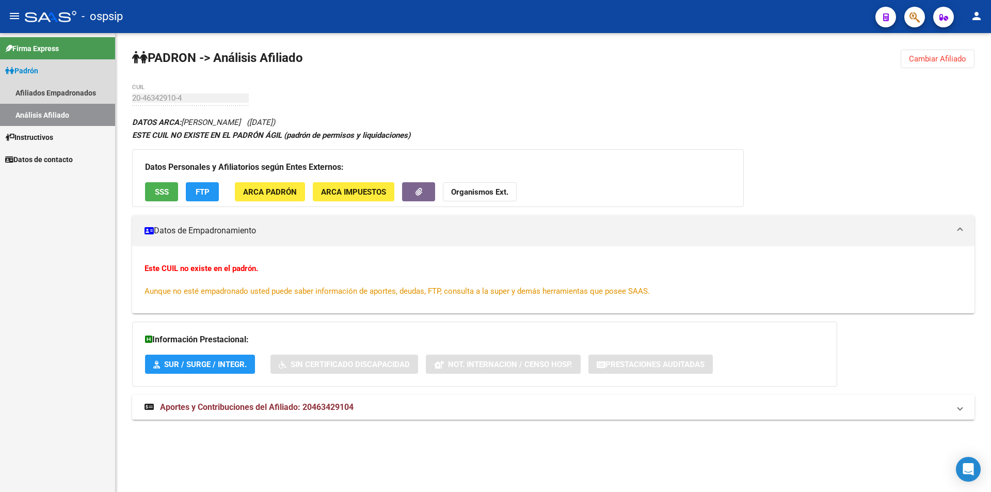
click at [69, 108] on link "Análisis Afiliado" at bounding box center [57, 115] width 115 height 22
click at [43, 113] on link "Análisis Afiliado" at bounding box center [57, 115] width 115 height 22
click at [64, 93] on link "Afiliados Empadronados" at bounding box center [57, 93] width 115 height 22
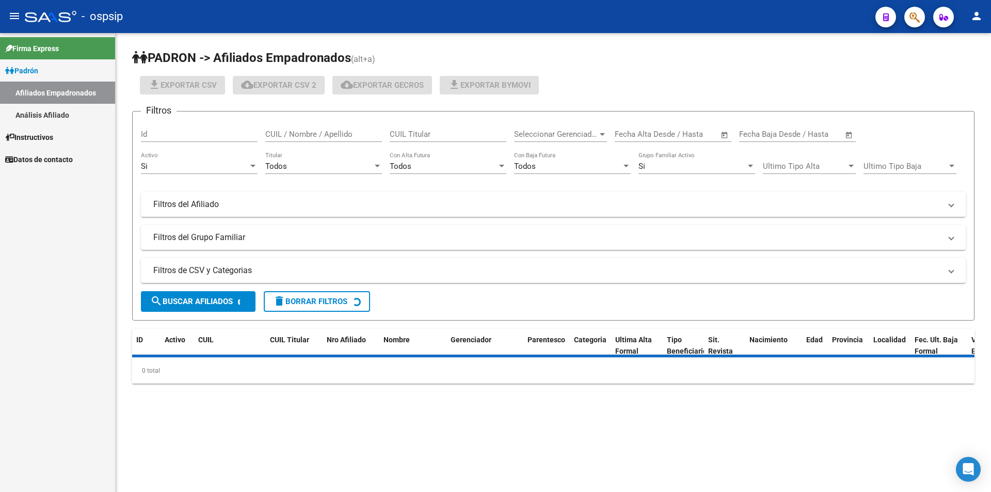
click at [57, 112] on link "Análisis Afiliado" at bounding box center [57, 115] width 115 height 22
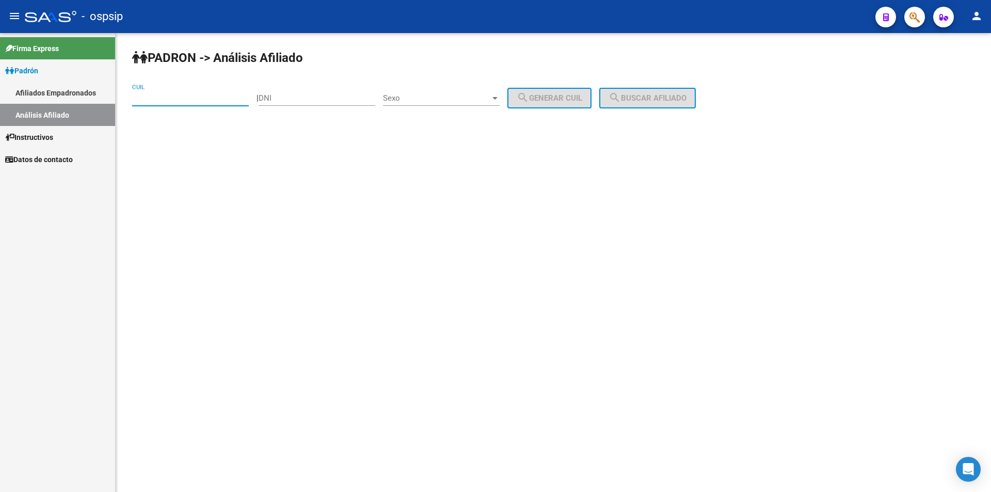
click at [165, 102] on input "CUIL" at bounding box center [190, 97] width 117 height 9
paste input "20-41064842-4"
type input "20-41064842-4"
click at [662, 101] on span "search Buscar afiliado" at bounding box center [647, 97] width 78 height 9
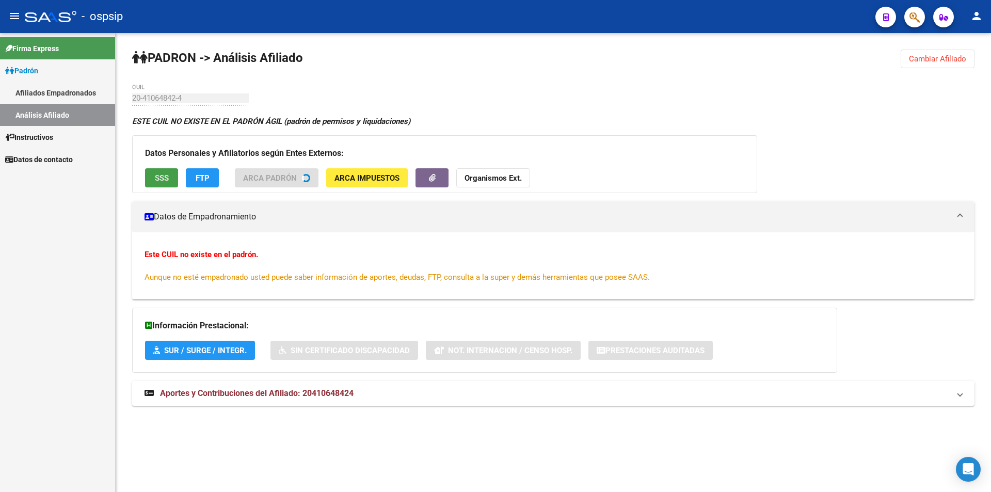
click at [176, 180] on div "Datos Personales y Afiliatorios según Entes Externos: SSS FTP ARCA Padrón ARCA …" at bounding box center [444, 164] width 625 height 58
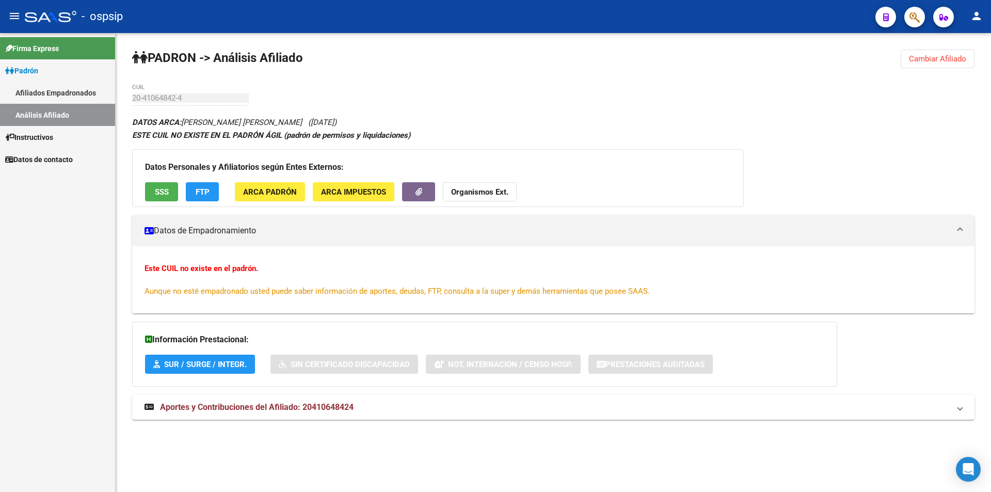
click at [164, 197] on button "SSS" at bounding box center [161, 191] width 33 height 19
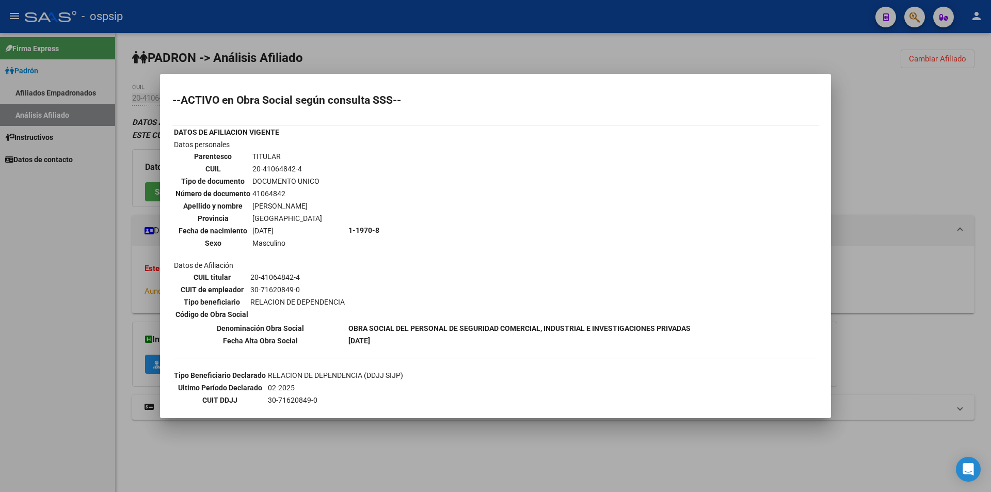
click at [415, 40] on div at bounding box center [495, 246] width 991 height 492
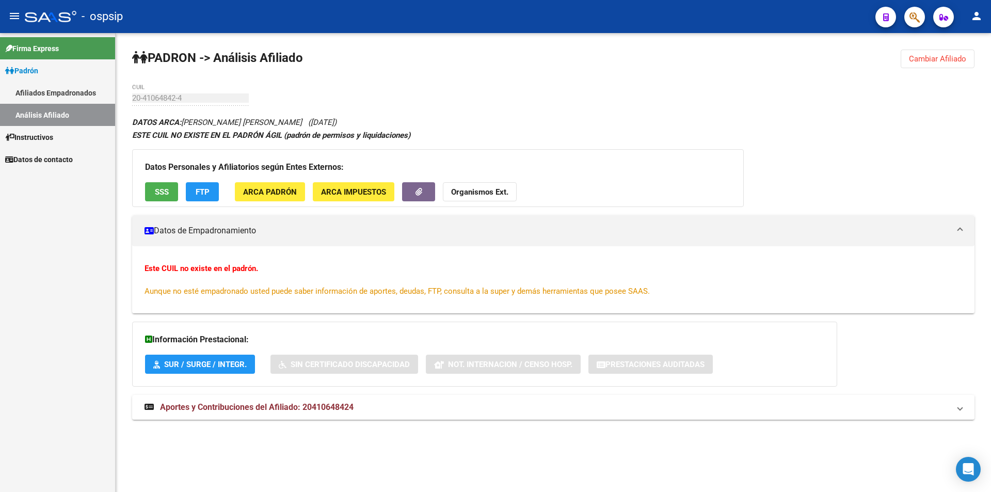
click at [42, 113] on link "Análisis Afiliado" at bounding box center [57, 115] width 115 height 22
click at [47, 105] on link "Análisis Afiliado" at bounding box center [57, 115] width 115 height 22
click at [47, 108] on link "Análisis Afiliado" at bounding box center [57, 115] width 115 height 22
click at [93, 124] on link "Análisis Afiliado" at bounding box center [57, 115] width 115 height 22
click at [28, 93] on link "Afiliados Empadronados" at bounding box center [57, 93] width 115 height 22
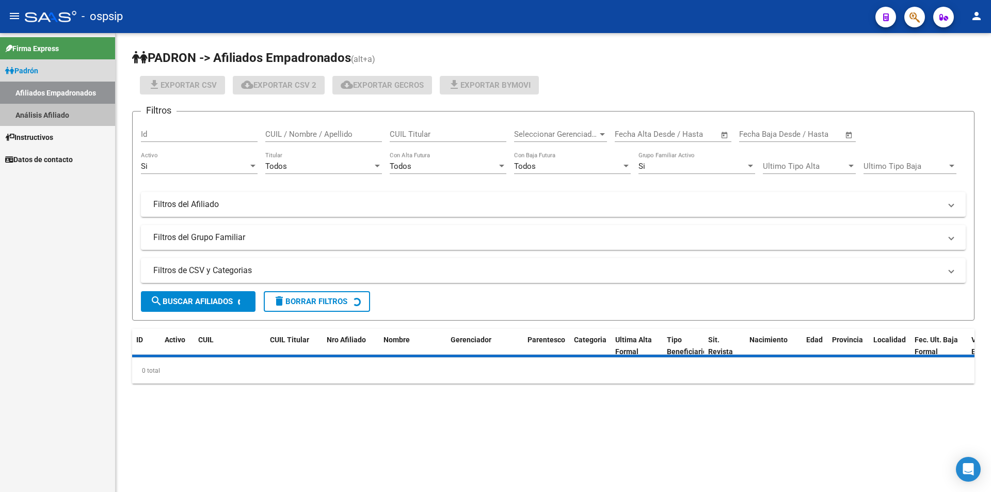
click at [77, 116] on link "Análisis Afiliado" at bounding box center [57, 115] width 115 height 22
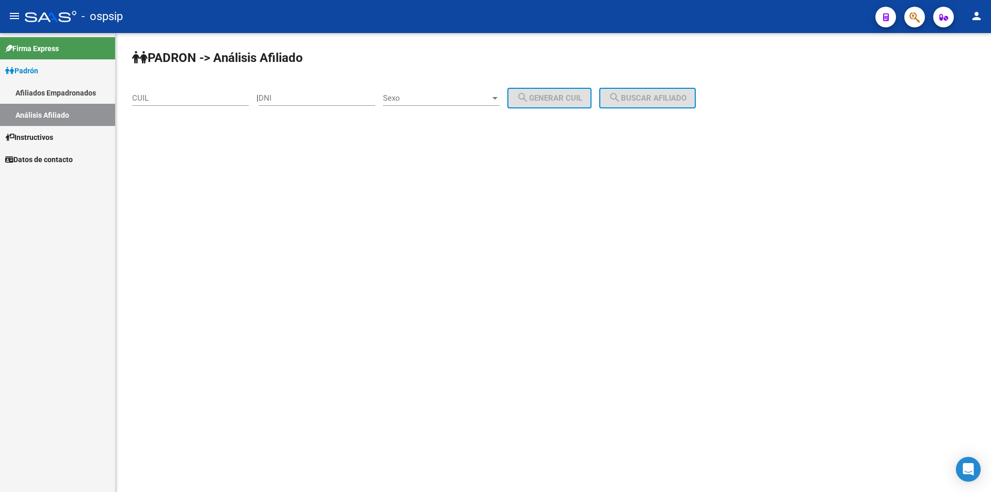
click at [346, 101] on input "DNI" at bounding box center [317, 97] width 117 height 9
paste input "44207448"
type input "44207448"
click at [433, 99] on span "Sexo" at bounding box center [436, 97] width 107 height 9
click at [436, 103] on span "Masculino" at bounding box center [452, 98] width 117 height 23
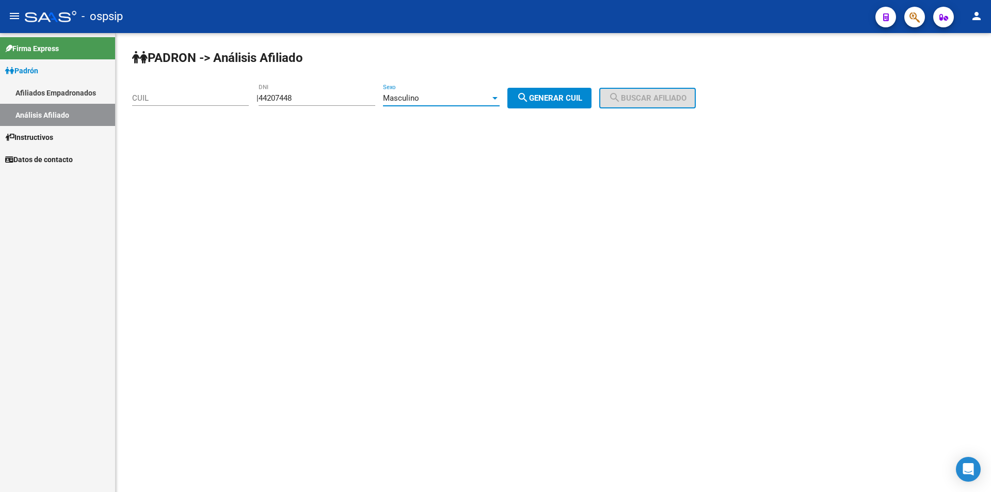
click at [591, 98] on button "search Generar CUIL" at bounding box center [549, 98] width 84 height 21
type input "20-44207448-9"
click at [621, 95] on mat-icon "search" at bounding box center [614, 97] width 12 height 12
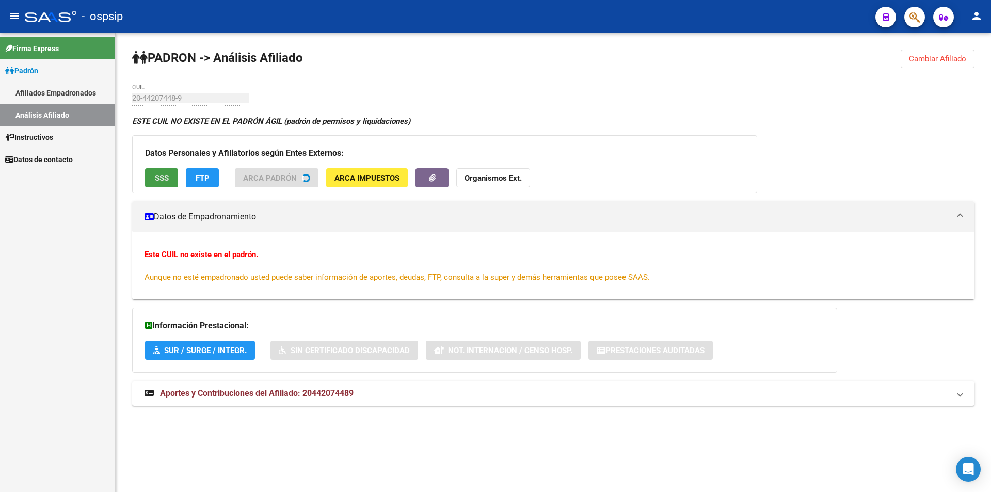
click at [161, 178] on span "SSS" at bounding box center [162, 177] width 14 height 9
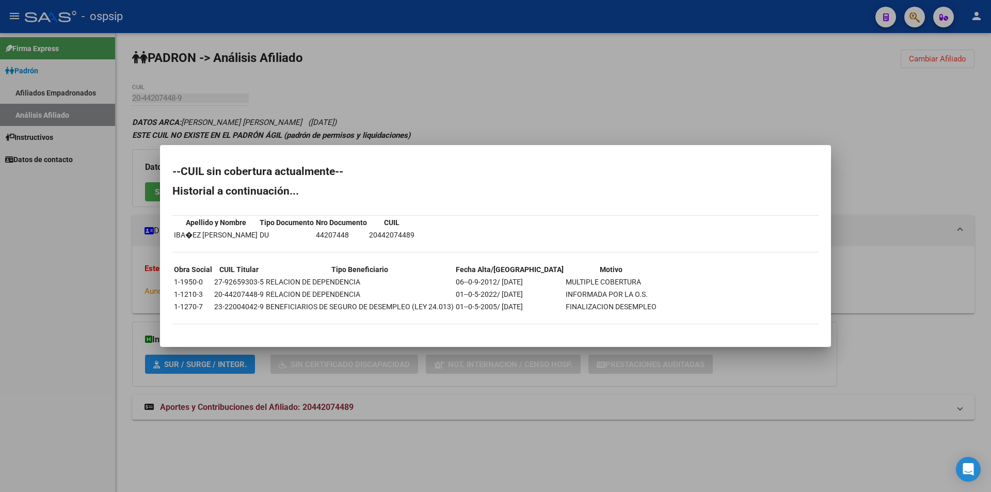
click at [486, 131] on div at bounding box center [495, 246] width 991 height 492
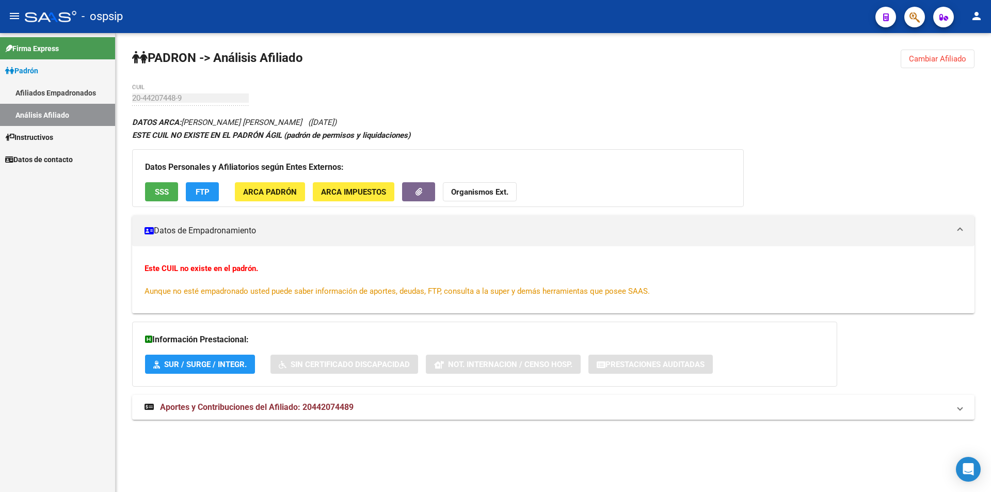
click at [36, 108] on link "Análisis Afiliado" at bounding box center [57, 115] width 115 height 22
click at [61, 84] on link "Afiliados Empadronados" at bounding box center [57, 93] width 115 height 22
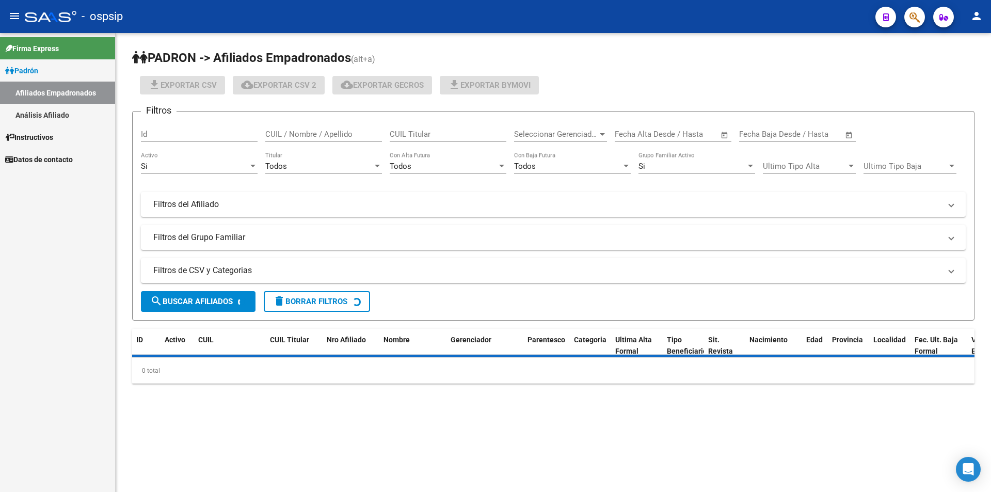
click at [53, 114] on link "Análisis Afiliado" at bounding box center [57, 115] width 115 height 22
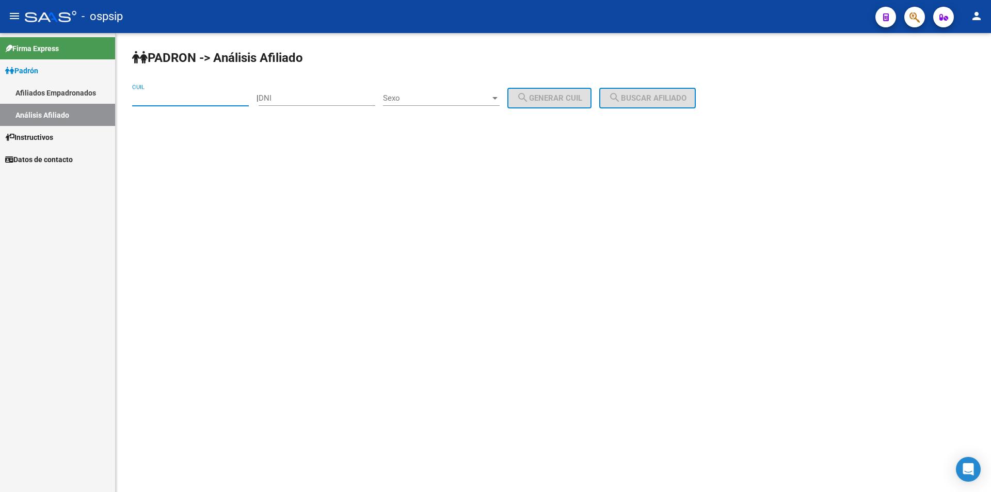
click at [203, 94] on input "CUIL" at bounding box center [190, 97] width 117 height 9
paste input "23-32499137-9"
type input "23-32499137-9"
click at [678, 101] on span "search Buscar afiliado" at bounding box center [647, 97] width 78 height 9
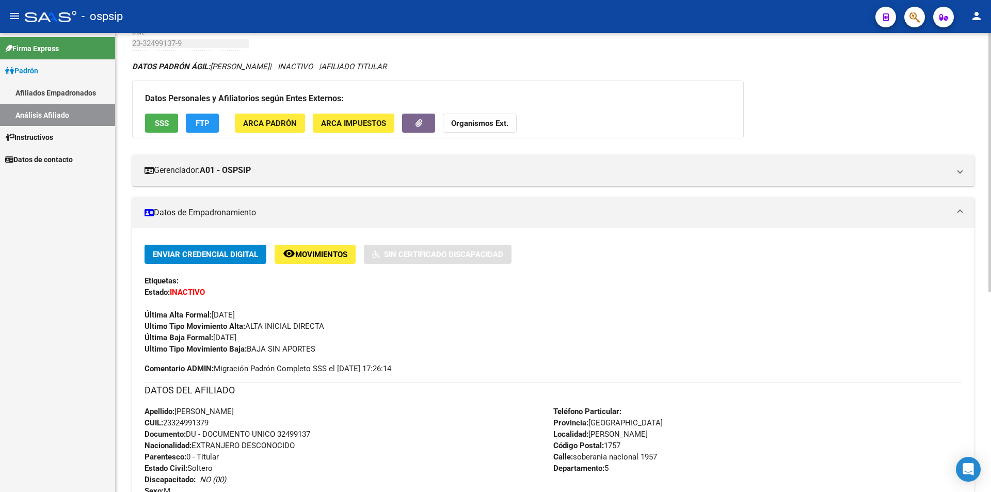
scroll to position [52, 0]
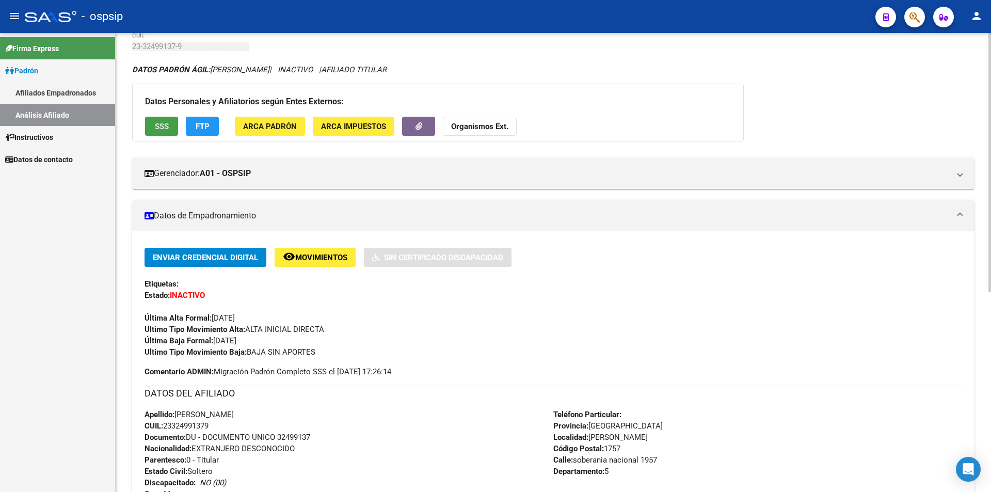
click at [152, 129] on button "SSS" at bounding box center [161, 126] width 33 height 19
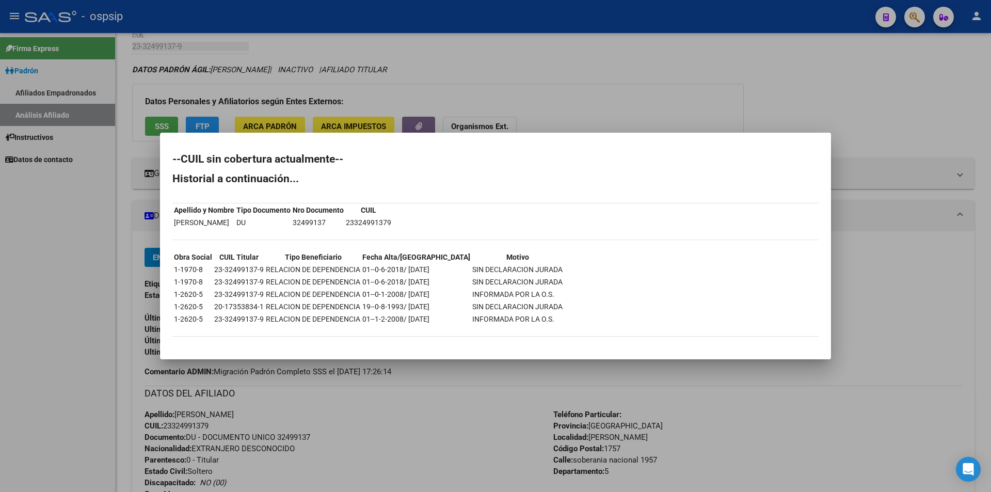
click at [645, 70] on div at bounding box center [495, 246] width 991 height 492
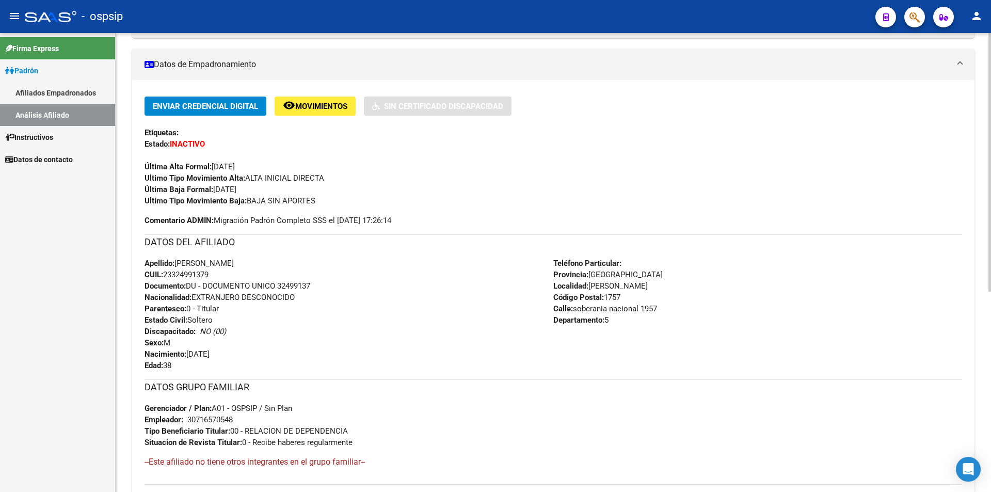
scroll to position [206, 0]
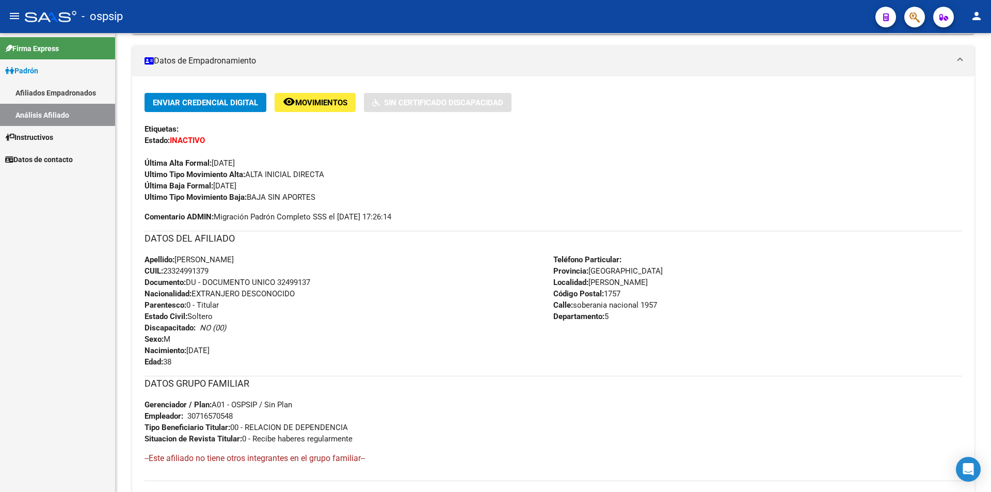
click at [63, 91] on link "Afiliados Empadronados" at bounding box center [57, 93] width 115 height 22
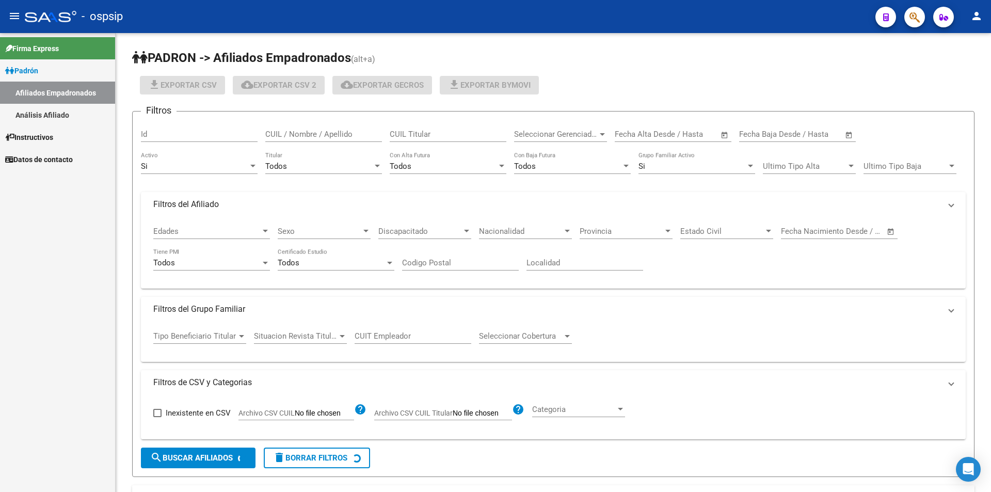
click at [52, 106] on link "Análisis Afiliado" at bounding box center [57, 115] width 115 height 22
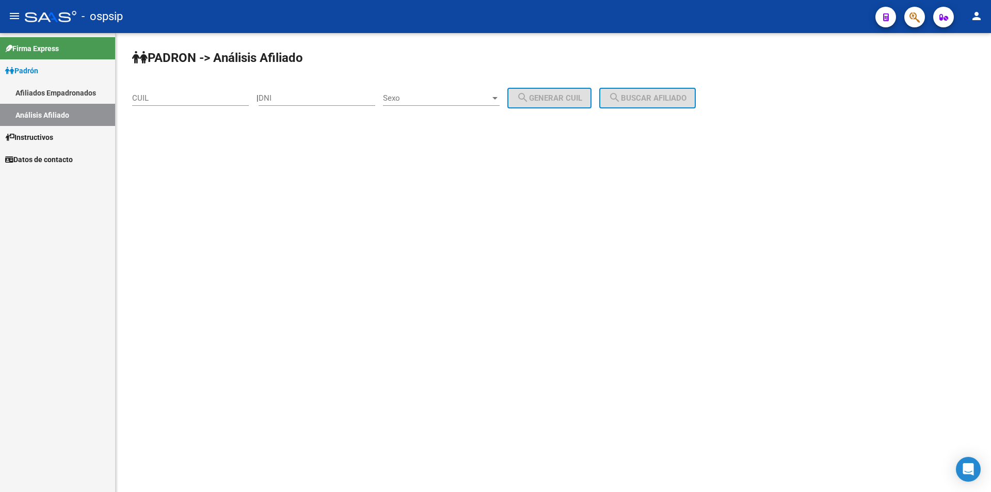
click at [287, 102] on input "DNI" at bounding box center [317, 97] width 117 height 9
drag, startPoint x: 296, startPoint y: 101, endPoint x: 223, endPoint y: 95, distance: 72.4
click at [224, 95] on app-analisis-afiliado "PADRON -> Análisis Afiliado CUIL | DNI Sexo Sexo search Generar CUIL search Bus…" at bounding box center [417, 97] width 571 height 9
click at [323, 101] on input "DNI" at bounding box center [317, 97] width 117 height 9
paste input "44207448"
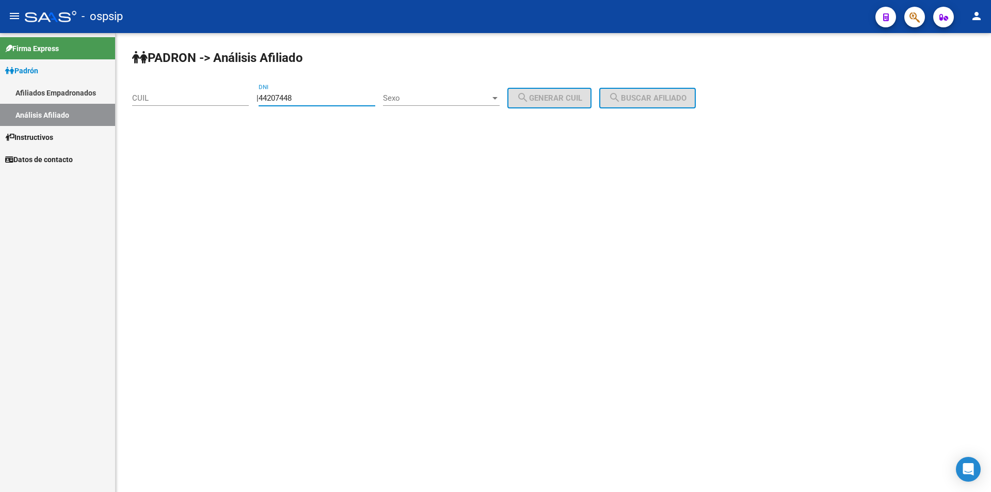
type input "44207448"
click at [426, 93] on span "Sexo" at bounding box center [436, 97] width 107 height 9
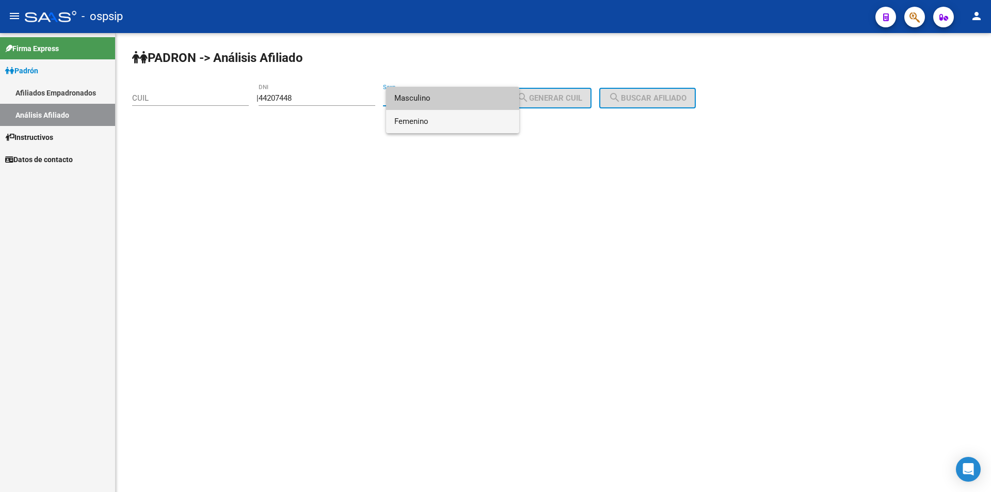
drag, startPoint x: 413, startPoint y: 125, endPoint x: 418, endPoint y: 94, distance: 30.8
click at [419, 94] on div "Masculino Femenino" at bounding box center [452, 110] width 133 height 46
click at [410, 94] on span "Masculino" at bounding box center [452, 98] width 117 height 23
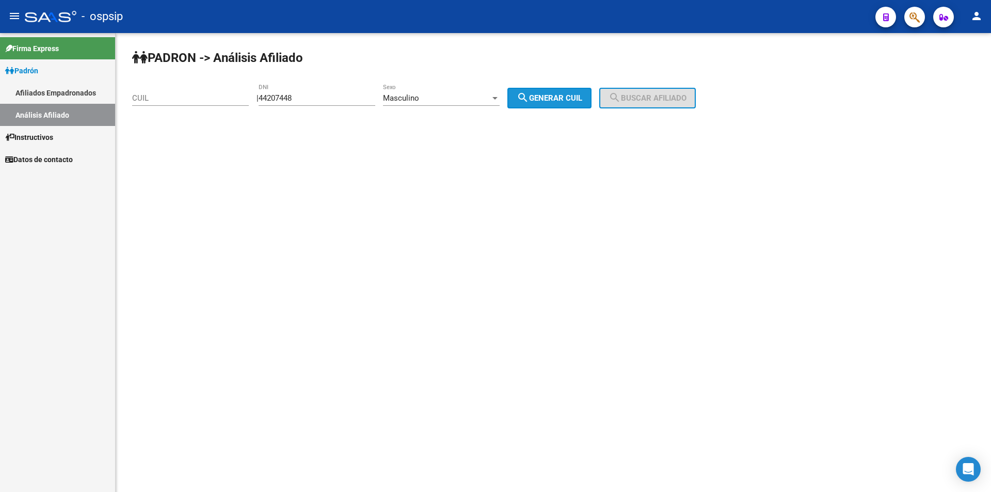
click at [585, 93] on button "search Generar CUIL" at bounding box center [549, 98] width 84 height 21
type input "20-44207448-9"
click at [648, 100] on span "search Buscar afiliado" at bounding box center [647, 97] width 78 height 9
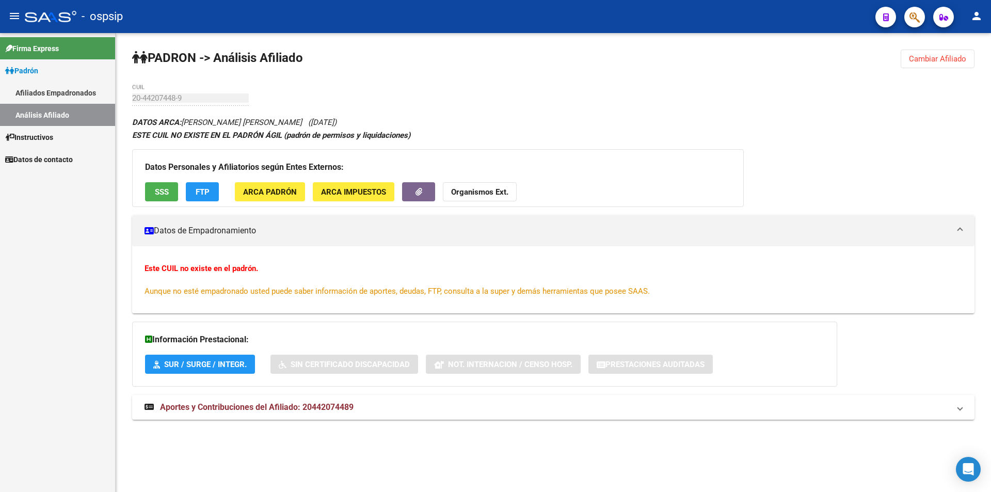
click at [167, 190] on span "SSS" at bounding box center [162, 191] width 14 height 9
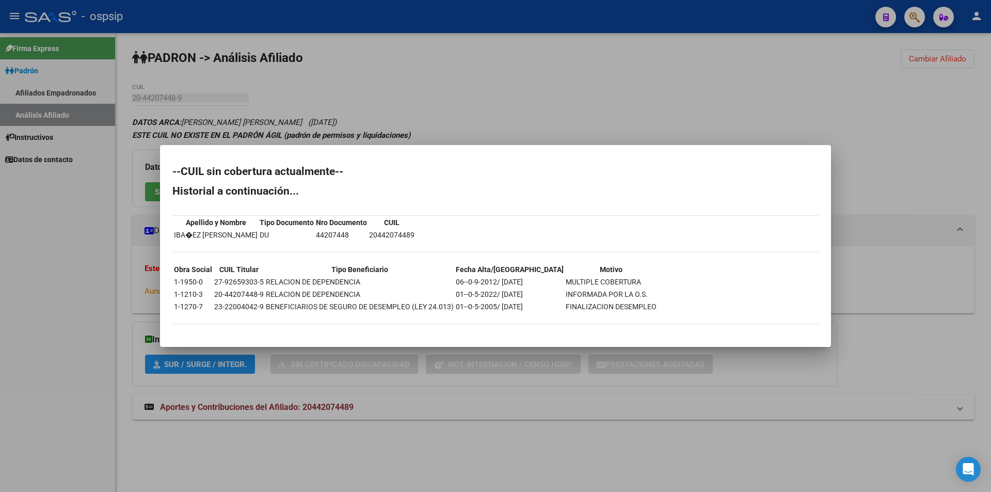
click at [381, 236] on td "20442074489" at bounding box center [391, 234] width 46 height 11
copy td "20442074489"
click at [388, 105] on div at bounding box center [495, 246] width 991 height 492
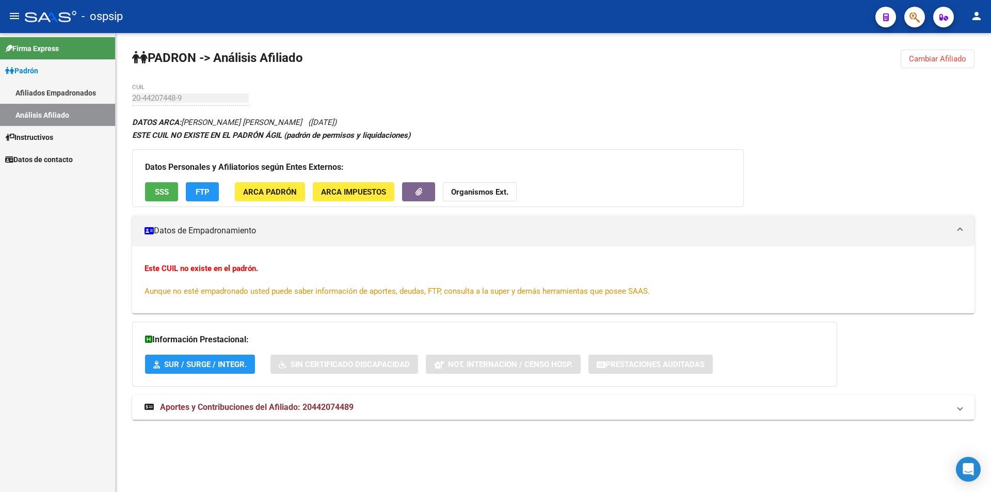
click at [79, 88] on link "Afiliados Empadronados" at bounding box center [57, 93] width 115 height 22
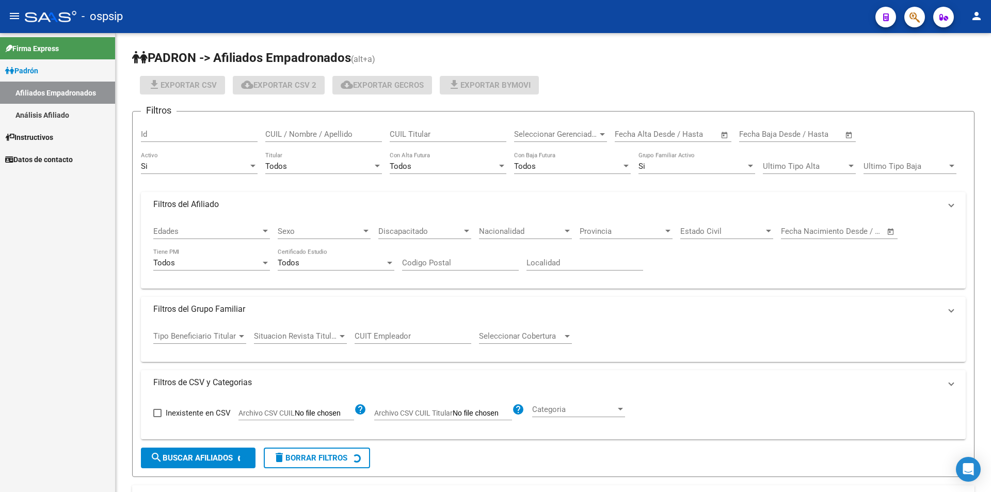
click at [61, 109] on link "Análisis Afiliado" at bounding box center [57, 115] width 115 height 22
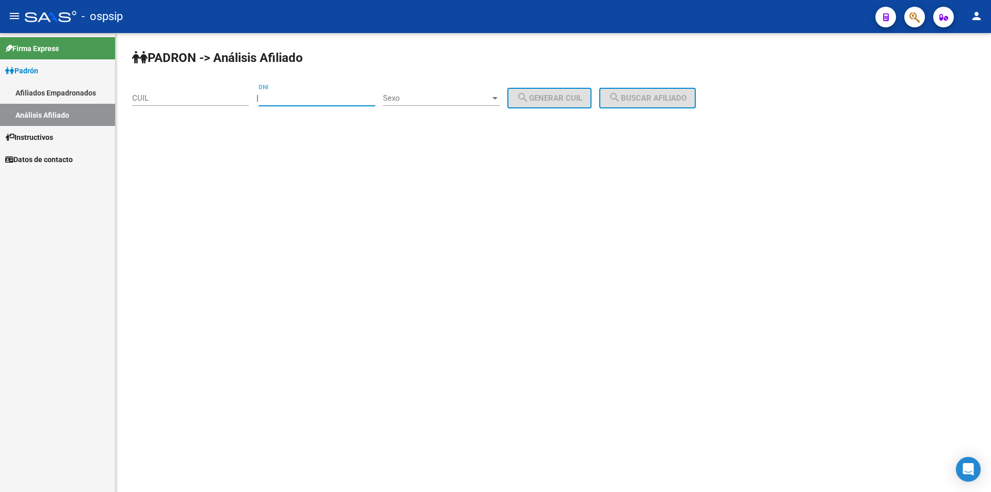
click at [315, 101] on input "DNI" at bounding box center [317, 97] width 117 height 9
paste input "31516438"
type input "31516438"
click at [412, 104] on div "Sexo Sexo" at bounding box center [441, 95] width 117 height 22
click at [429, 104] on span "Masculino" at bounding box center [452, 98] width 117 height 23
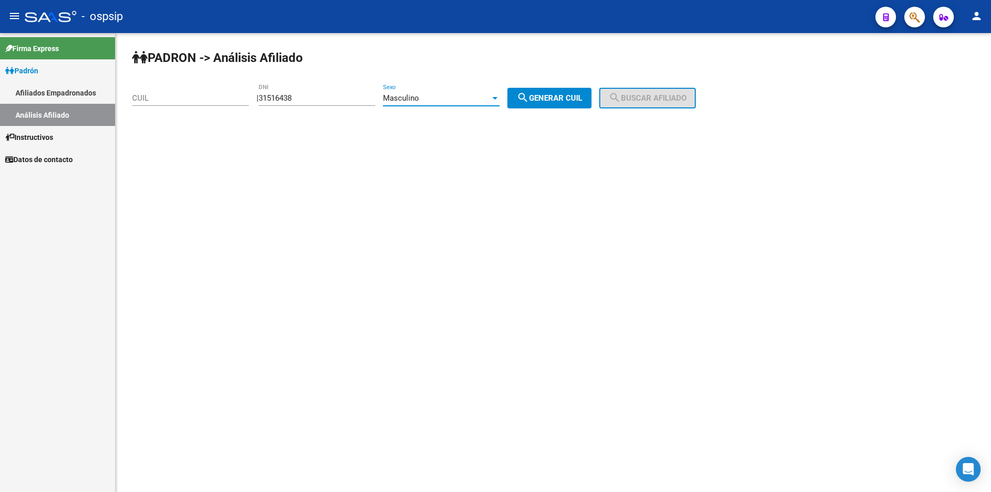
click at [549, 97] on span "search Generar CUIL" at bounding box center [550, 97] width 66 height 9
type input "23-31516438-9"
click at [662, 99] on span "search Buscar afiliado" at bounding box center [647, 97] width 78 height 9
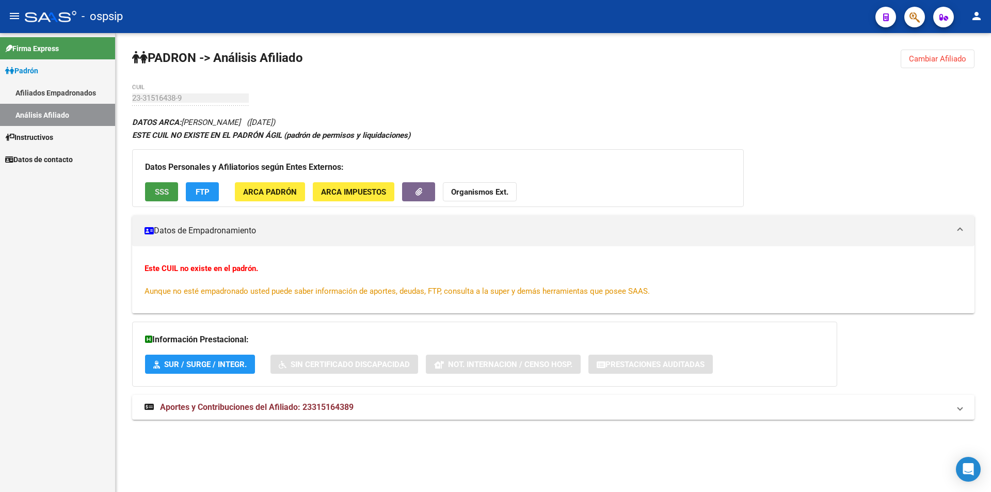
click at [167, 188] on span "SSS" at bounding box center [162, 191] width 14 height 9
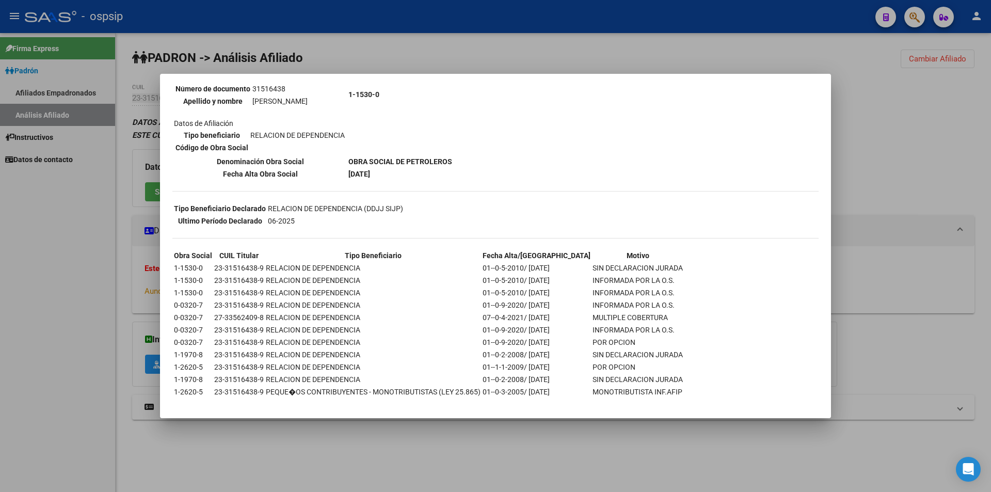
scroll to position [138, 0]
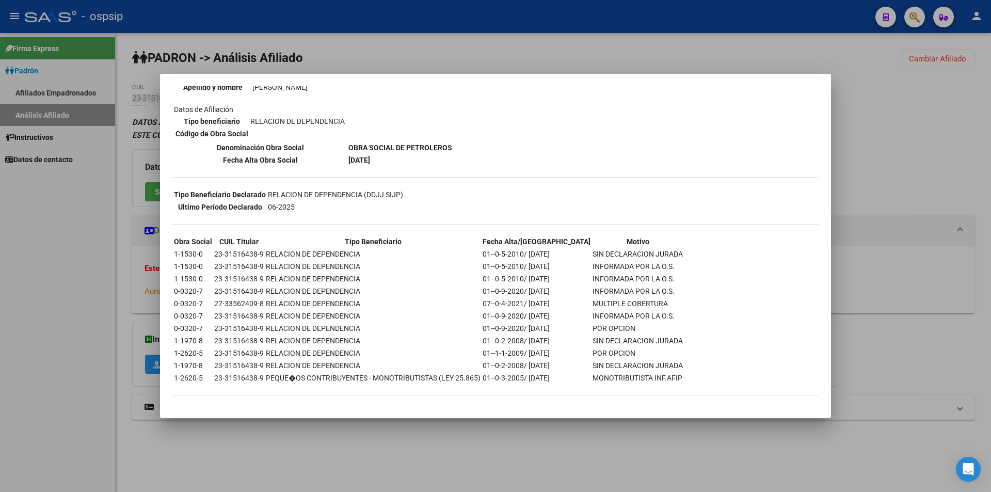
click at [307, 63] on div at bounding box center [495, 246] width 991 height 492
